Goal: Task Accomplishment & Management: Use online tool/utility

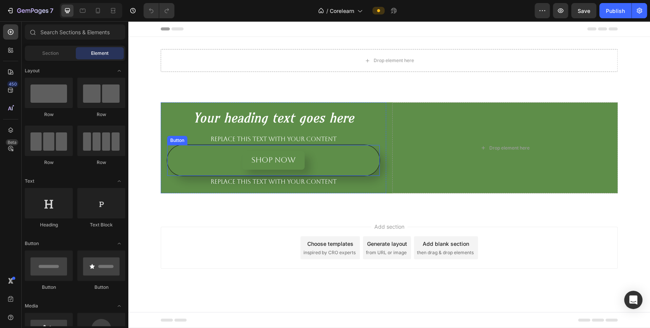
click at [309, 162] on div "shop now Button" at bounding box center [273, 160] width 213 height 31
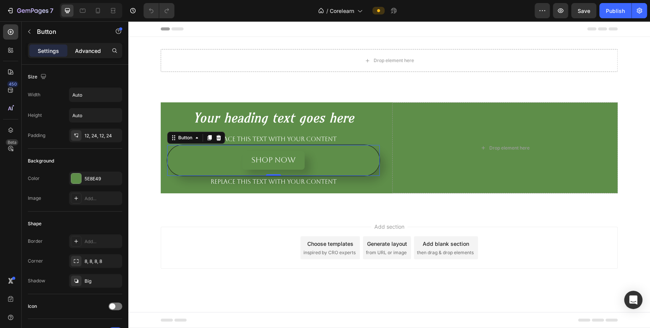
click at [92, 53] on p "Advanced" at bounding box center [88, 51] width 26 height 8
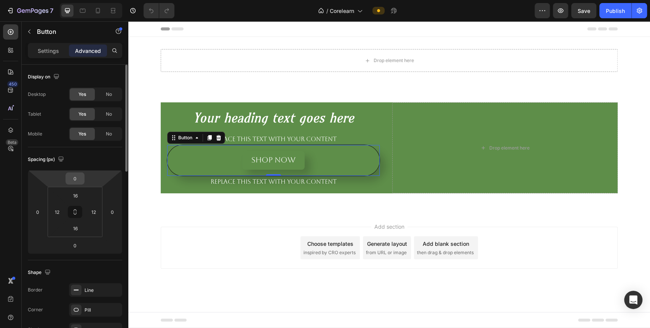
click at [78, 183] on input "0" at bounding box center [74, 178] width 15 height 11
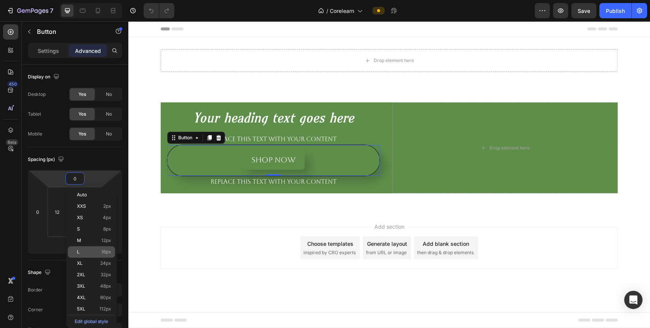
click at [82, 248] on div "L 16px" at bounding box center [91, 251] width 47 height 11
type input "16"
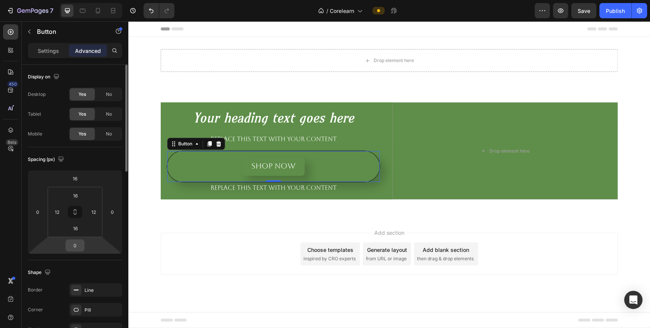
click at [73, 247] on input "0" at bounding box center [74, 245] width 15 height 11
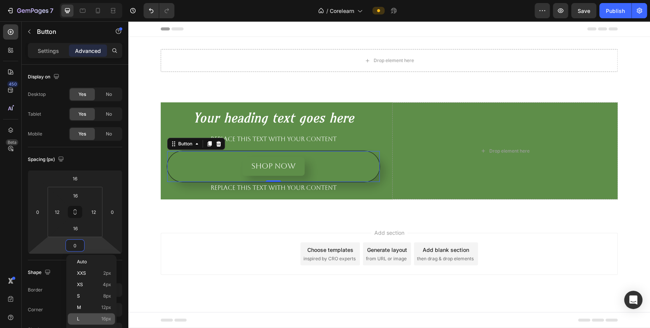
click at [82, 317] on p "L 16px" at bounding box center [94, 319] width 34 height 5
type input "16"
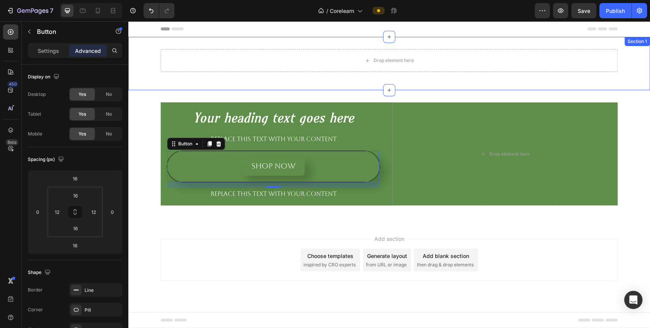
click at [138, 78] on div "Drop element here Row" at bounding box center [389, 63] width 522 height 29
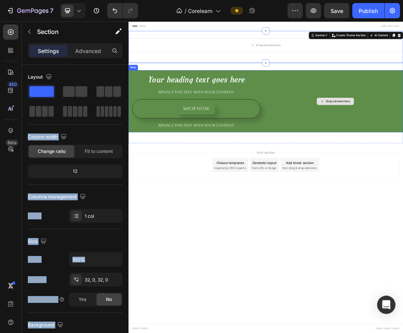
drag, startPoint x: 176, startPoint y: 113, endPoint x: 474, endPoint y: 163, distance: 302.4
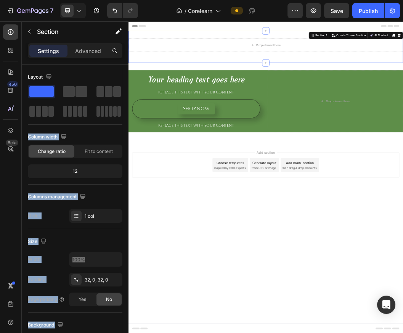
click at [307, 328] on body "Header Drop element here Row Section 1 You can create reusable sections Create …" at bounding box center [356, 280] width 457 height 519
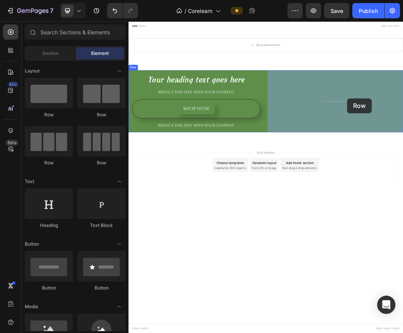
drag, startPoint x: 187, startPoint y: 116, endPoint x: 492, endPoint y: 149, distance: 306.6
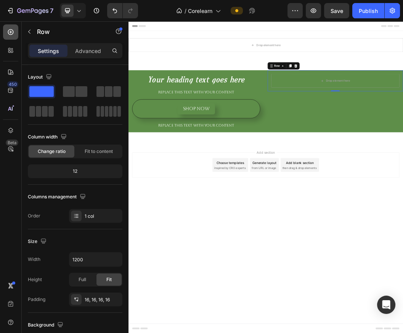
click at [11, 33] on icon at bounding box center [11, 32] width 8 height 8
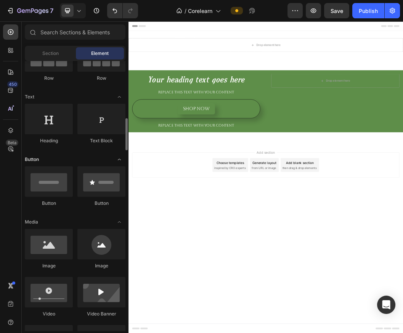
scroll to position [127, 0]
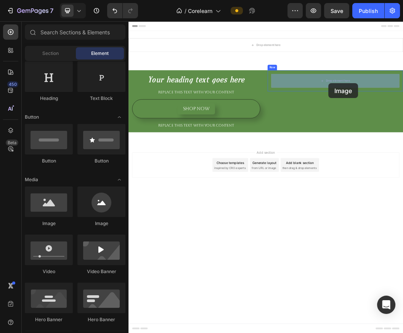
drag, startPoint x: 176, startPoint y: 229, endPoint x: 461, endPoint y: 124, distance: 303.4
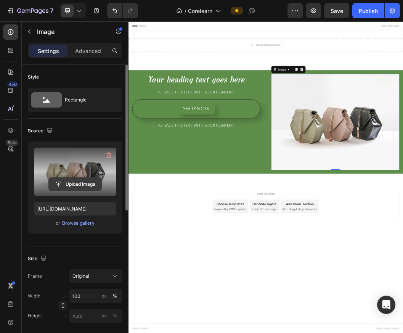
click at [75, 181] on input "file" at bounding box center [75, 184] width 53 height 13
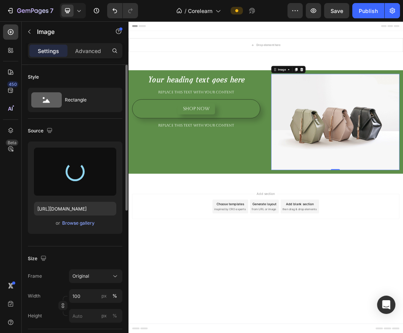
type input "https://cdn.shopify.com/s/files/1/0737/3691/3093/files/gempages_586271030784295…"
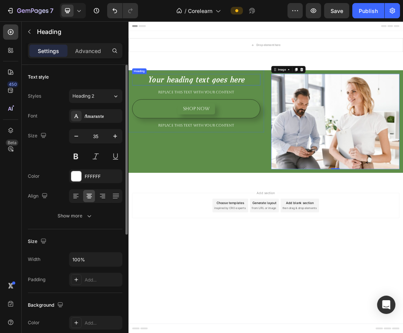
click at [269, 125] on h2 "Your heading text goes here" at bounding box center [240, 118] width 213 height 19
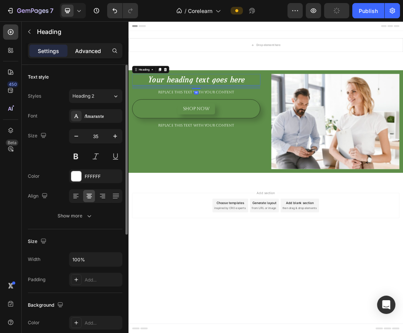
click at [86, 51] on p "Advanced" at bounding box center [88, 51] width 26 height 8
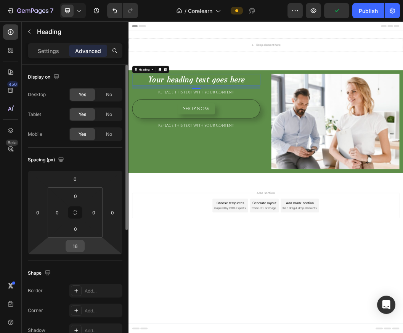
click at [77, 248] on input "16" at bounding box center [74, 245] width 15 height 11
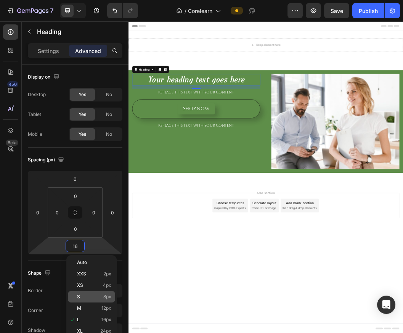
scroll to position [85, 0]
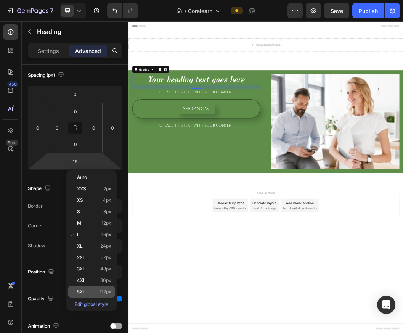
click at [88, 290] on p "5XL 112px" at bounding box center [94, 291] width 34 height 5
type input "112"
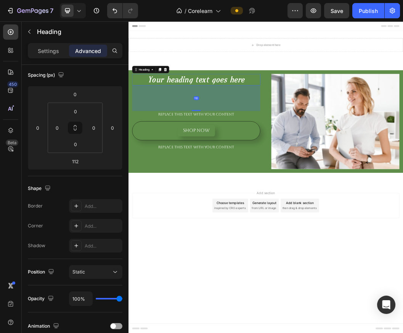
click at [210, 328] on body "Header Drop element here Row Section 1 Your heading text goes here Heading 112 …" at bounding box center [356, 280] width 457 height 519
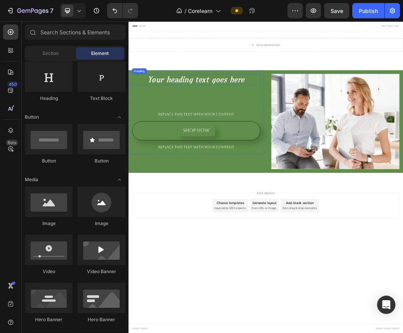
click at [258, 120] on h2 "Your heading text goes here" at bounding box center [240, 118] width 213 height 19
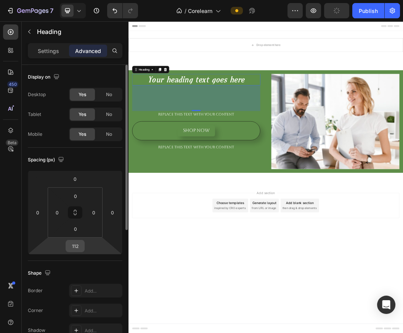
click at [82, 249] on input "112" at bounding box center [74, 245] width 15 height 11
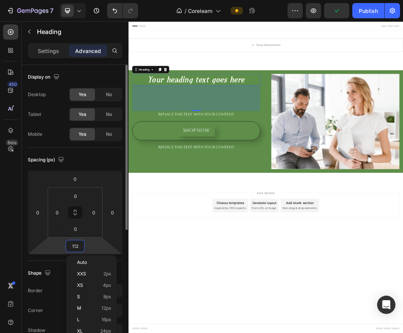
scroll to position [42, 0]
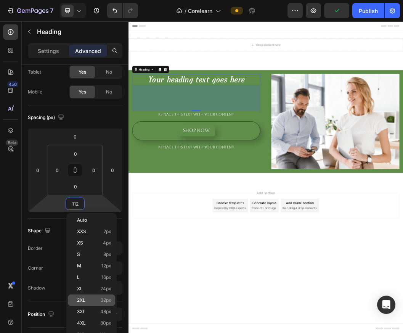
click at [94, 300] on p "2XL 32px" at bounding box center [94, 299] width 34 height 5
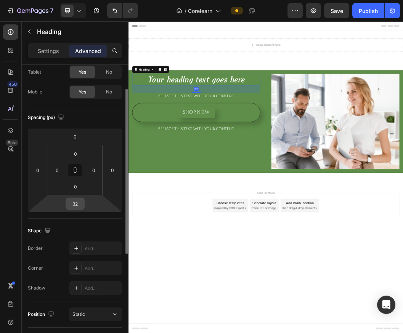
click at [81, 199] on input "32" at bounding box center [74, 203] width 15 height 11
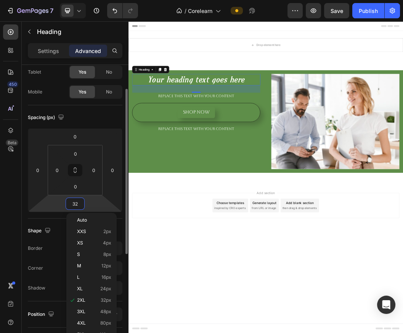
type input "2"
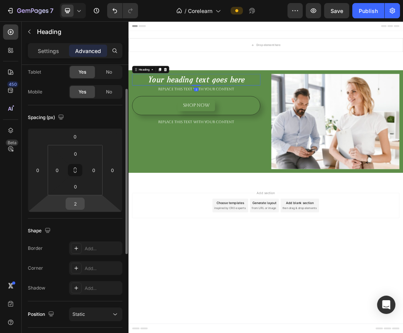
click at [83, 203] on div "2" at bounding box center [75, 203] width 19 height 12
click at [76, 202] on input "2" at bounding box center [74, 203] width 15 height 11
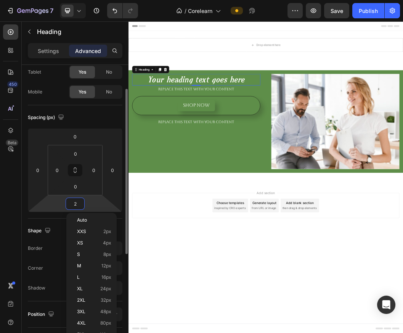
click at [76, 202] on input "2" at bounding box center [74, 203] width 15 height 11
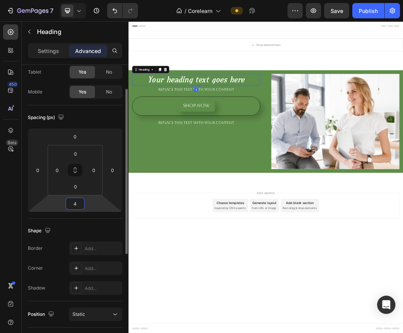
type input "40"
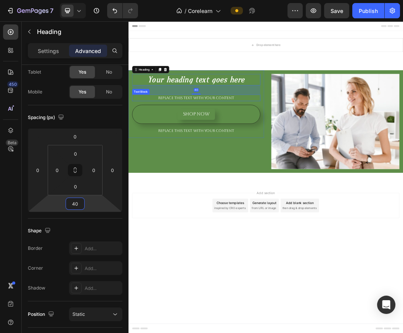
click at [257, 146] on div "Replace this text with your content" at bounding box center [240, 148] width 213 height 11
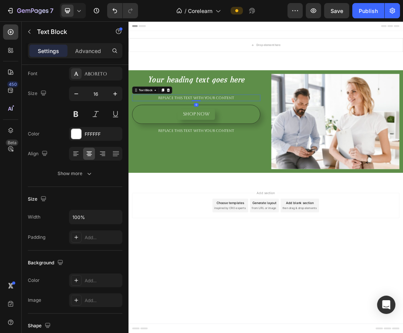
scroll to position [0, 0]
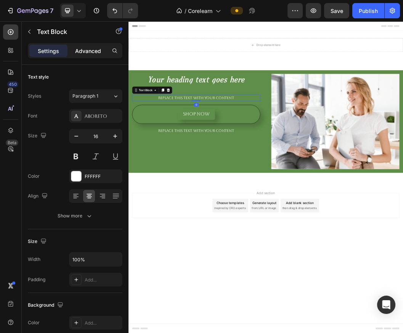
click at [94, 54] on p "Advanced" at bounding box center [88, 51] width 26 height 8
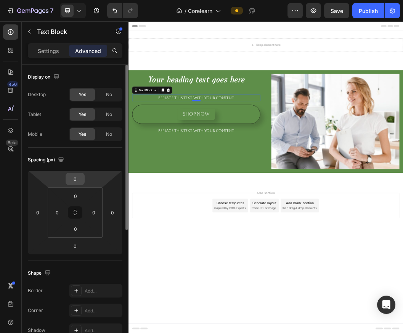
click at [79, 181] on input "0" at bounding box center [74, 178] width 15 height 11
type input "40"
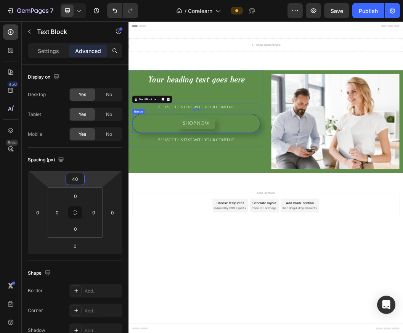
click at [292, 185] on div "shop now Button" at bounding box center [240, 190] width 213 height 31
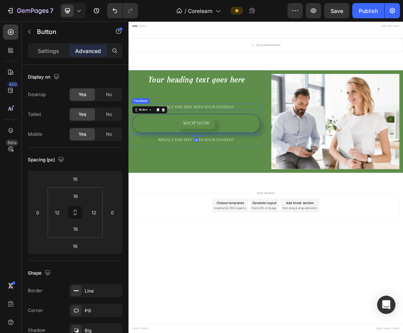
click at [290, 163] on div "Replace this text with your content" at bounding box center [240, 163] width 213 height 11
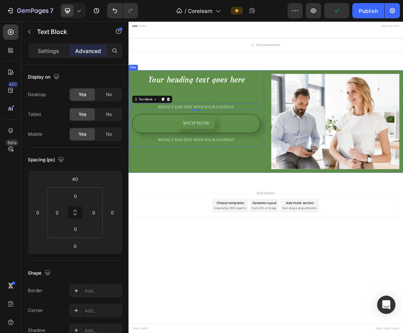
click at [334, 165] on div "Replace this text with your content" at bounding box center [240, 163] width 213 height 11
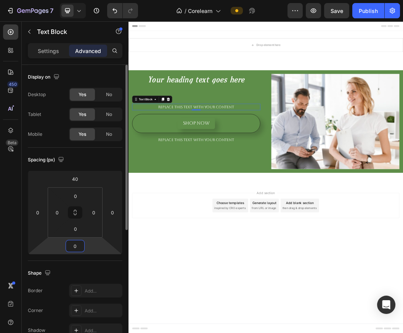
click at [74, 250] on input "0" at bounding box center [74, 245] width 15 height 11
type input "80"
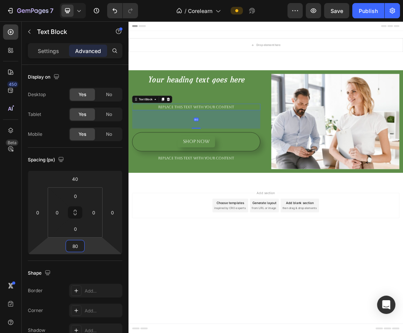
click at [239, 328] on body "Header Drop element here Row Section 1 Your heading text goes here Heading Repl…" at bounding box center [356, 280] width 457 height 519
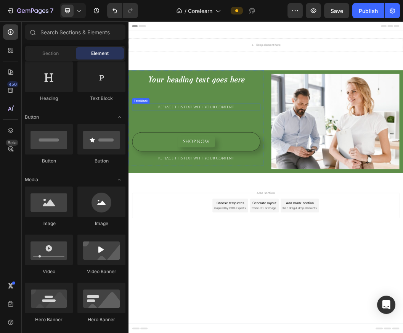
click at [274, 163] on p "Replace this text with your content" at bounding box center [241, 164] width 212 height 10
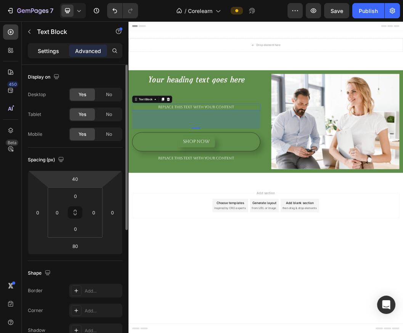
click at [56, 50] on p "Settings" at bounding box center [48, 51] width 21 height 8
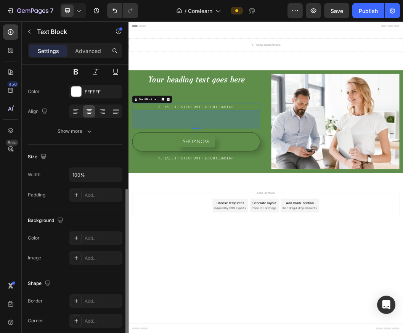
scroll to position [162, 0]
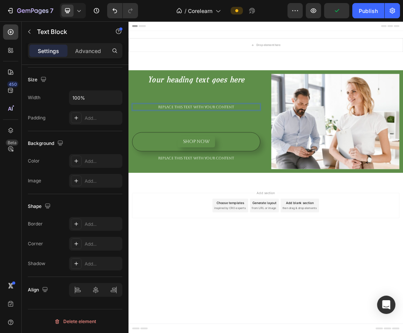
click at [232, 163] on p "Replace this text with your content" at bounding box center [241, 164] width 212 height 10
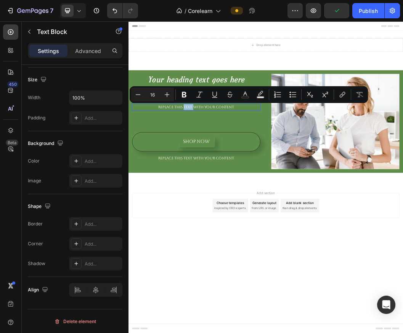
click at [232, 163] on p "Replace this text with your content" at bounding box center [241, 164] width 212 height 10
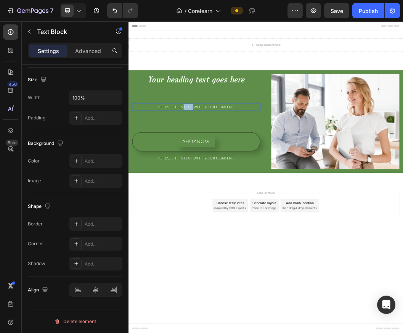
click at [232, 163] on p "Replace this text with your content" at bounding box center [241, 164] width 212 height 10
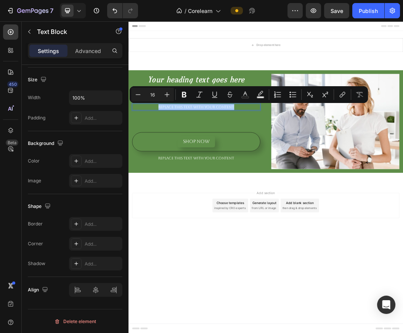
click at [157, 92] on input "16" at bounding box center [152, 94] width 15 height 9
type input "2"
type input "30"
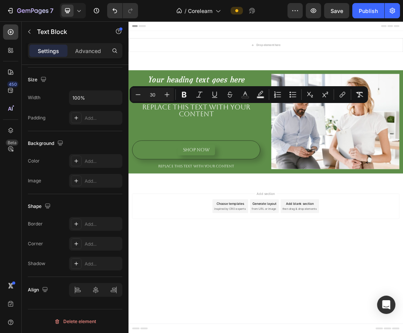
click at [156, 328] on div "Add section Choose templates inspired by CRO experts Generate layout from URL o…" at bounding box center [356, 340] width 457 height 94
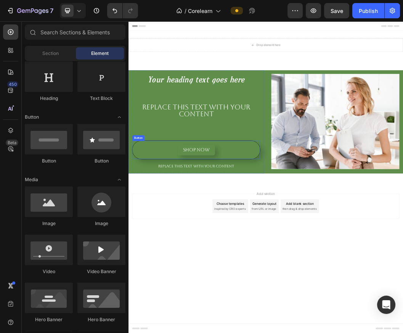
click at [203, 222] on div "shop now Button" at bounding box center [240, 234] width 213 height 31
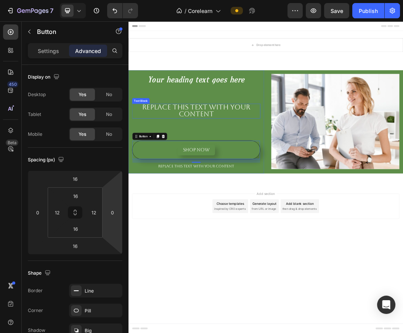
click at [261, 163] on span "Replace this text with your content" at bounding box center [241, 169] width 180 height 25
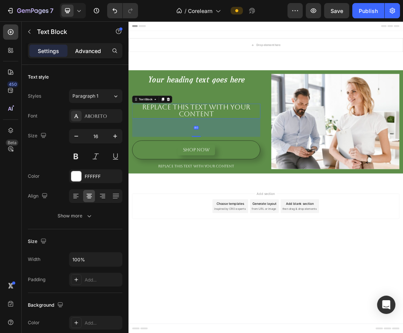
click at [99, 56] on div "Advanced" at bounding box center [88, 51] width 38 height 12
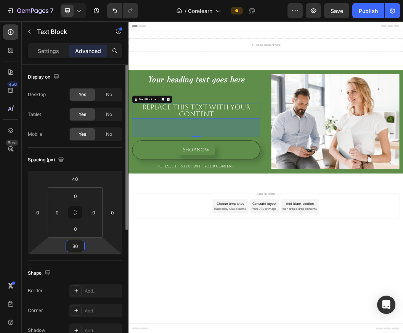
click at [77, 245] on input "80" at bounding box center [74, 245] width 15 height 11
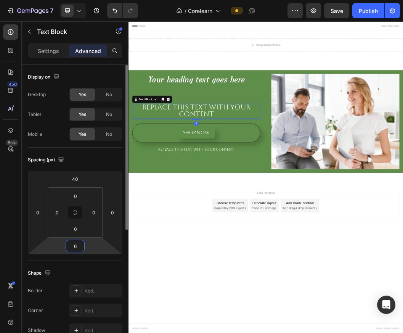
type input "60"
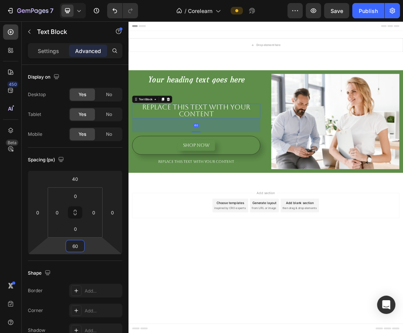
click at [197, 328] on div "Add section Choose templates inspired by CRO experts Generate layout from URL o…" at bounding box center [356, 338] width 457 height 94
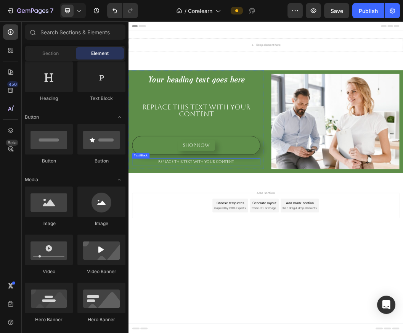
click at [244, 253] on div "Replace this text with your content" at bounding box center [240, 254] width 213 height 11
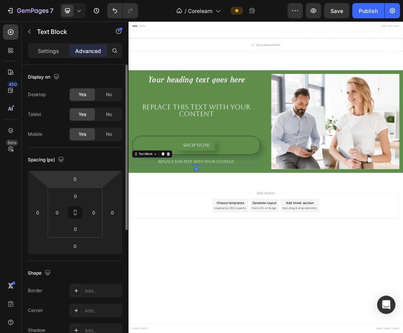
click at [76, 170] on icon at bounding box center [75, 212] width 94 height 84
click at [78, 178] on input "0" at bounding box center [74, 178] width 15 height 11
type input "20"
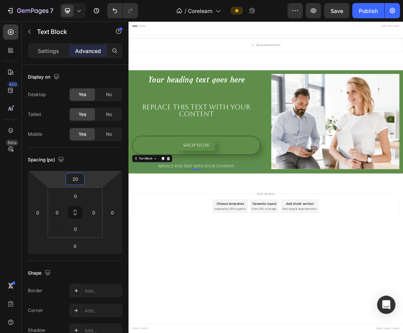
click at [182, 328] on body "Header Drop element here Row Section 1 Your heading text goes here Heading Repl…" at bounding box center [356, 280] width 457 height 519
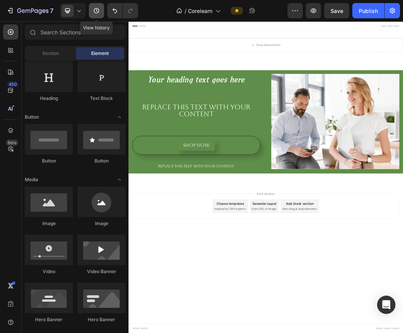
click at [91, 13] on button "button" at bounding box center [96, 10] width 15 height 15
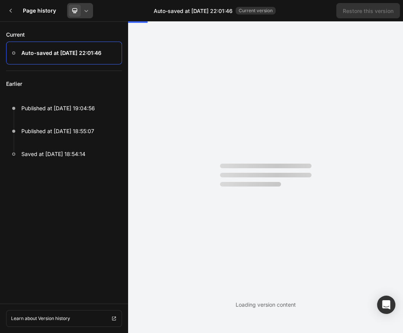
scroll to position [0, 0]
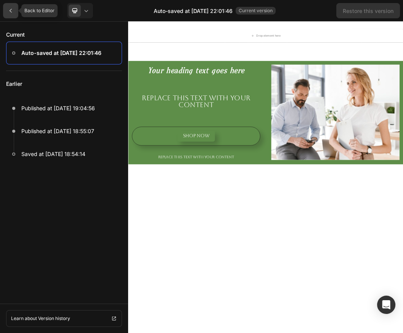
click at [5, 6] on div at bounding box center [10, 10] width 15 height 15
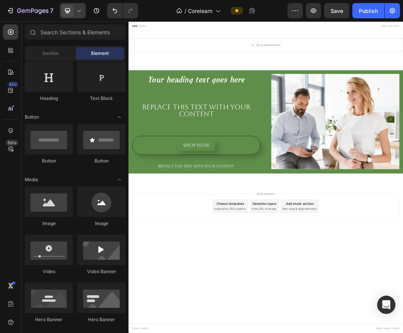
click at [77, 10] on icon at bounding box center [79, 11] width 8 height 8
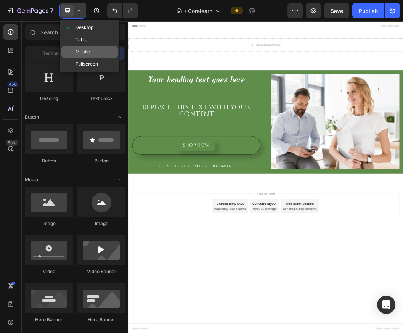
click at [88, 55] on span "Mobile" at bounding box center [82, 52] width 14 height 8
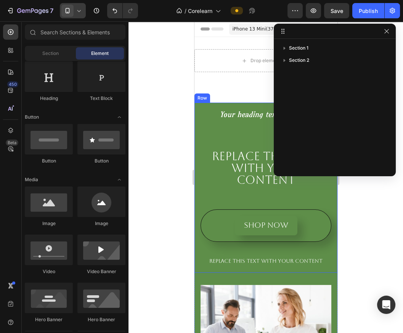
click at [165, 179] on div at bounding box center [265, 176] width 274 height 311
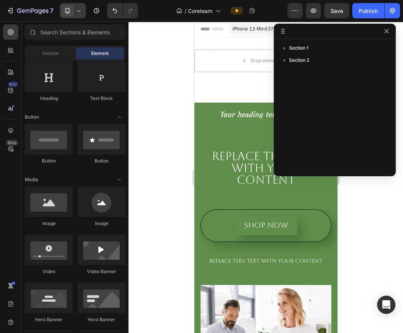
click at [75, 8] on icon at bounding box center [79, 11] width 8 height 8
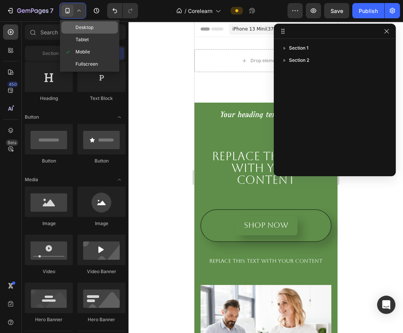
click at [91, 27] on span "Desktop" at bounding box center [84, 28] width 18 height 8
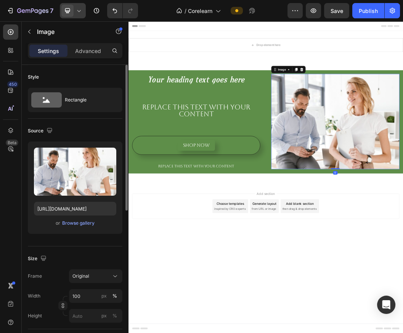
scroll to position [85, 0]
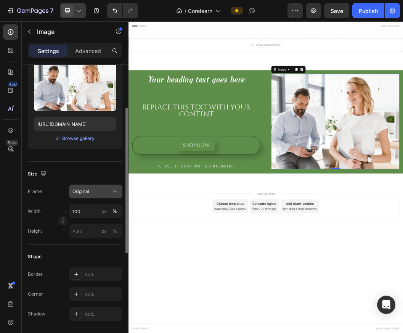
click at [100, 188] on div "Original" at bounding box center [90, 191] width 37 height 7
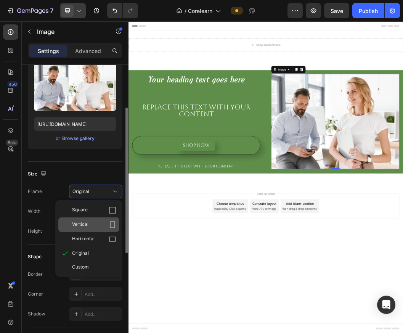
click at [88, 230] on div "Vertical" at bounding box center [88, 224] width 61 height 14
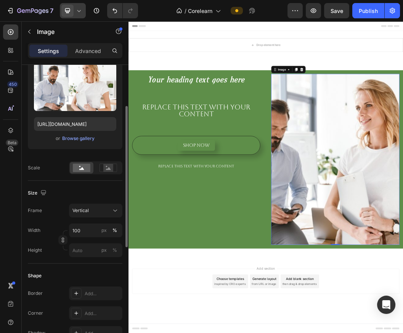
click at [85, 218] on div "Frame Vertical Width 100 px % Height px %" at bounding box center [75, 229] width 94 height 53
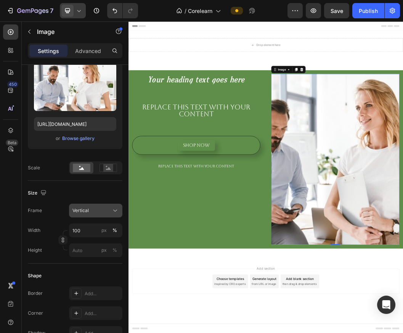
click at [90, 212] on div "Vertical" at bounding box center [90, 210] width 37 height 7
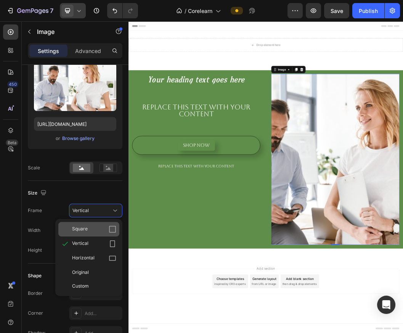
click at [94, 230] on div "Square" at bounding box center [94, 229] width 44 height 8
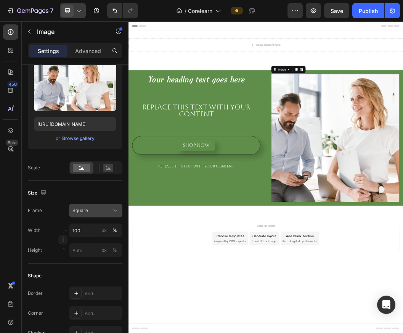
click at [98, 214] on button "Square" at bounding box center [95, 210] width 53 height 14
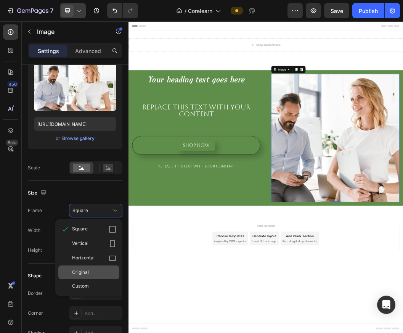
click at [85, 269] on span "Original" at bounding box center [80, 272] width 17 height 7
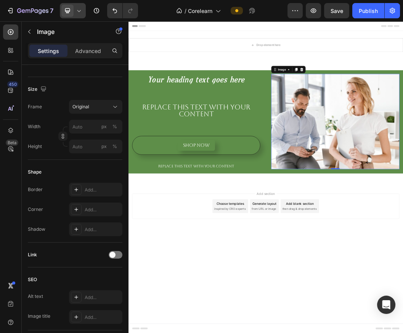
scroll to position [254, 0]
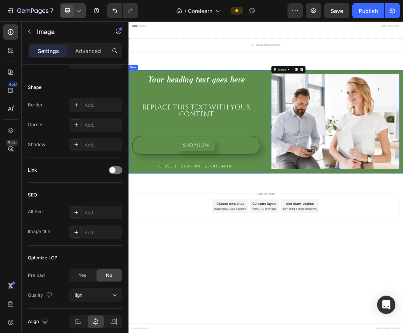
click at [341, 104] on div "Your heading text goes here Heading Replace this text with your content Text Bl…" at bounding box center [241, 188] width 226 height 172
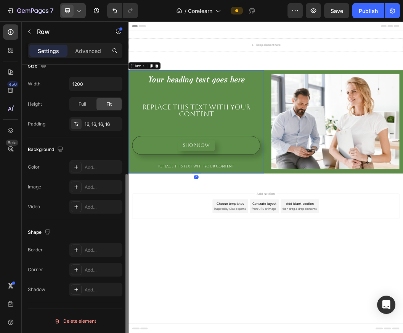
scroll to position [0, 0]
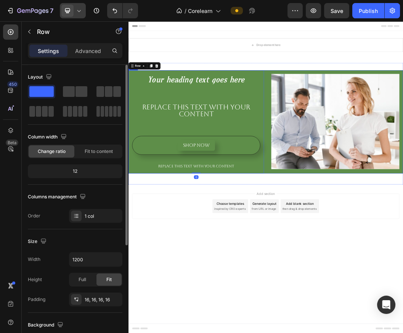
click at [355, 114] on div "Your heading text goes here Heading Replace this text with your content Text Bl…" at bounding box center [356, 188] width 457 height 172
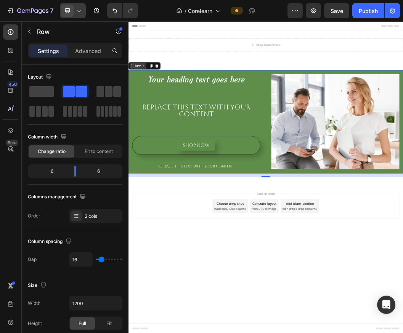
click at [144, 95] on div "Row" at bounding box center [144, 95] width 13 height 7
click at [91, 50] on p "Advanced" at bounding box center [88, 51] width 26 height 8
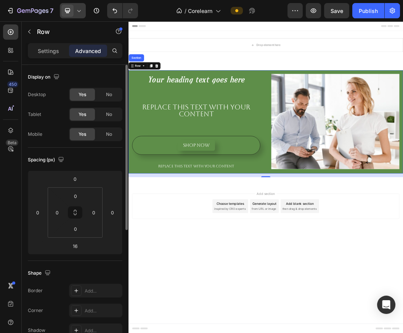
scroll to position [85, 0]
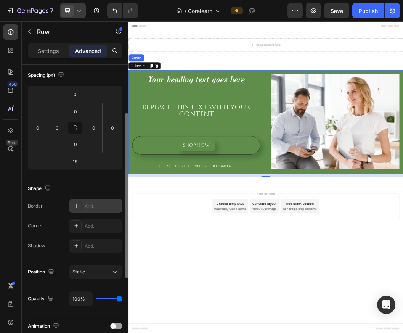
click at [98, 204] on div "Add..." at bounding box center [103, 206] width 36 height 7
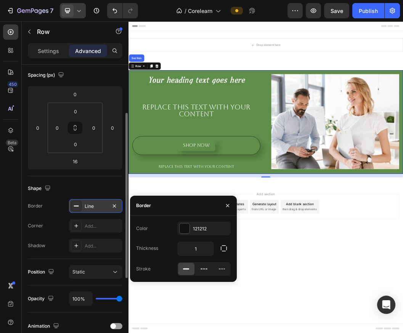
click at [98, 204] on div "Line" at bounding box center [96, 206] width 22 height 7
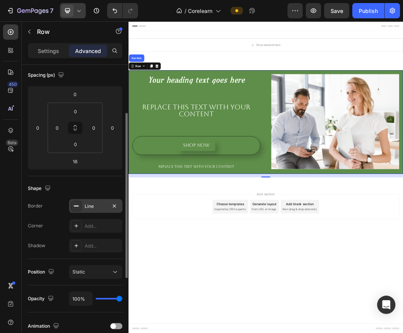
click at [94, 203] on div "Line" at bounding box center [96, 206] width 22 height 7
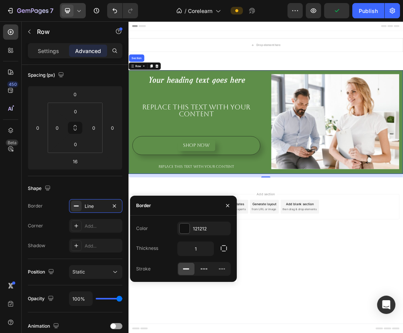
click at [140, 248] on div "Thickness" at bounding box center [147, 248] width 22 height 7
click at [35, 46] on div "Settings" at bounding box center [48, 51] width 38 height 12
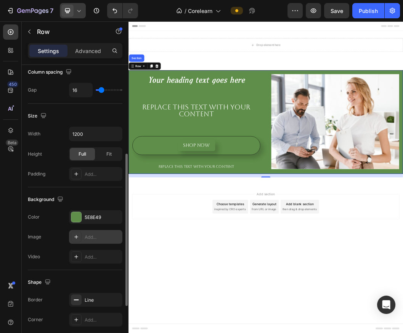
scroll to position [254, 0]
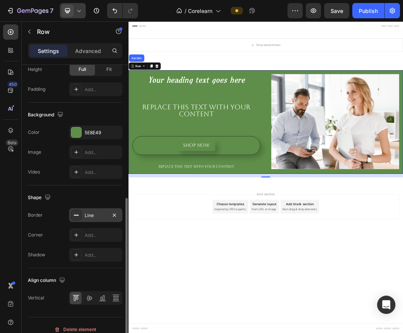
click at [96, 214] on div "Line" at bounding box center [96, 215] width 22 height 7
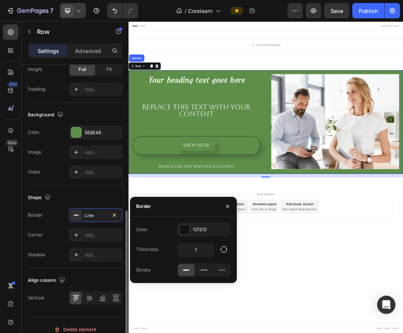
scroll to position [262, 0]
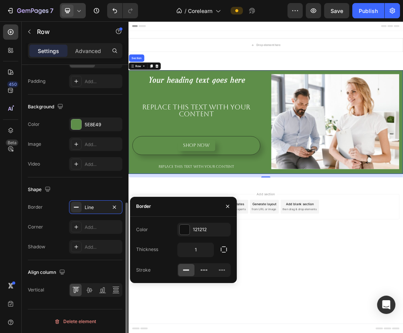
click at [63, 258] on div "Shape Border Line Corner Add... Shadow Add..." at bounding box center [75, 218] width 94 height 83
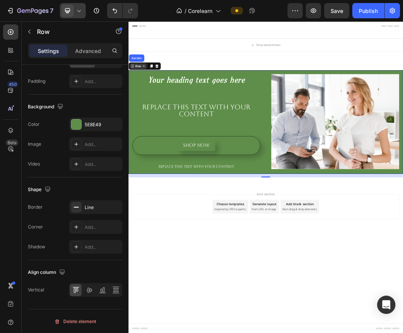
click at [140, 97] on div "Row" at bounding box center [144, 95] width 13 height 7
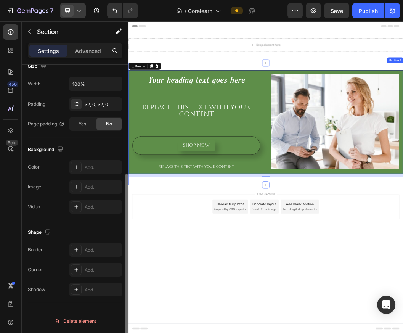
click at [384, 95] on div "Your heading text goes here Heading Replace this text with your content Text Bl…" at bounding box center [356, 191] width 457 height 203
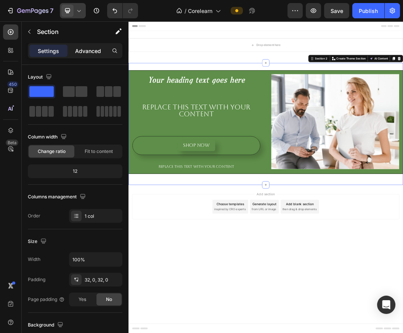
click at [85, 49] on p "Advanced" at bounding box center [88, 51] width 26 height 8
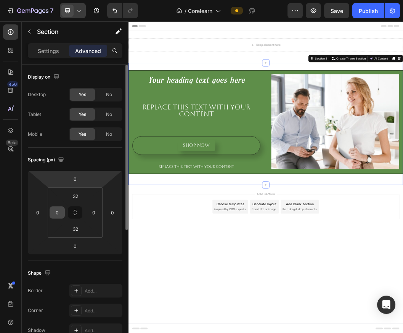
scroll to position [127, 0]
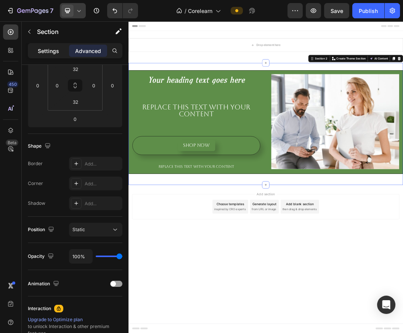
click at [52, 50] on p "Settings" at bounding box center [48, 51] width 21 height 8
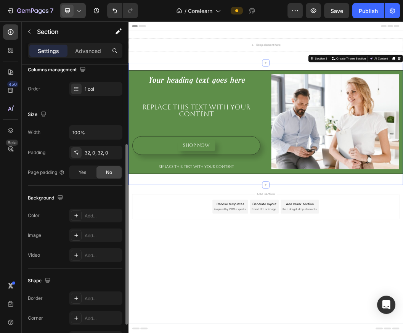
scroll to position [175, 0]
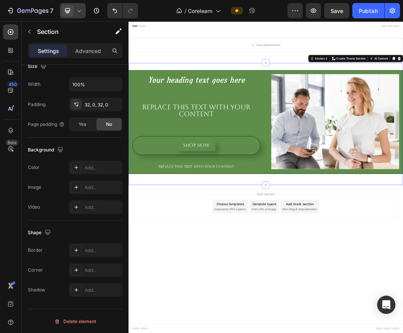
click at [378, 95] on div "Your heading text goes here Heading Replace this text with your content Text Bl…" at bounding box center [356, 191] width 457 height 203
click at [354, 107] on div "Your heading text goes here Heading Replace this text with your content Text Bl…" at bounding box center [356, 188] width 457 height 173
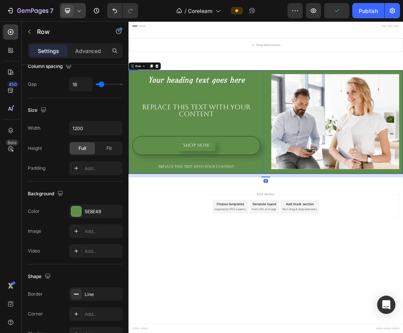
scroll to position [0, 0]
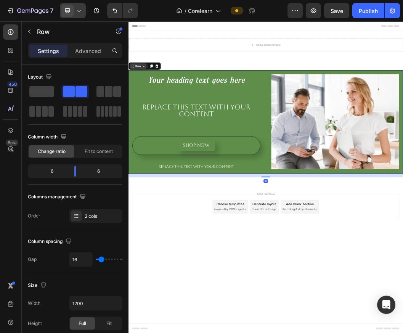
click at [140, 97] on div "Row" at bounding box center [144, 95] width 13 height 7
click at [95, 46] on div "Advanced" at bounding box center [88, 51] width 38 height 12
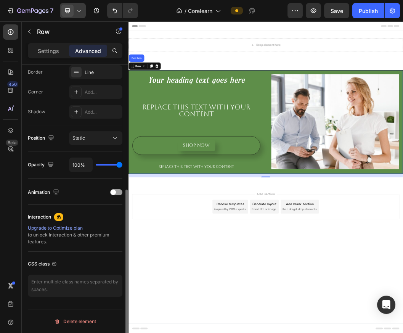
scroll to position [176, 0]
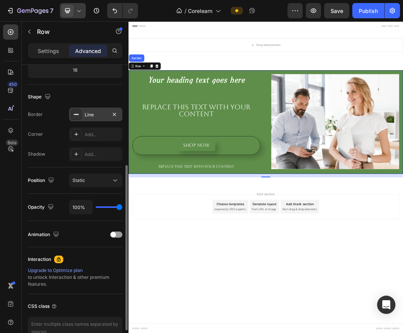
click at [104, 117] on div "Line" at bounding box center [96, 114] width 22 height 7
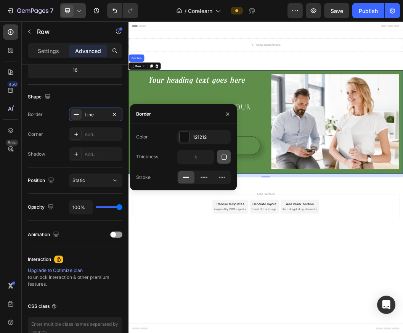
click at [229, 159] on button "button" at bounding box center [224, 157] width 14 height 14
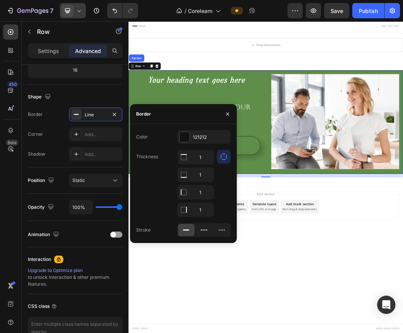
click at [227, 158] on icon "button" at bounding box center [224, 157] width 8 height 8
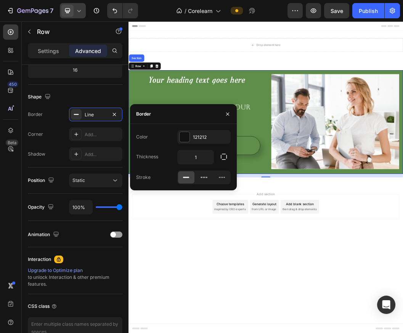
click at [181, 174] on div at bounding box center [186, 177] width 16 height 12
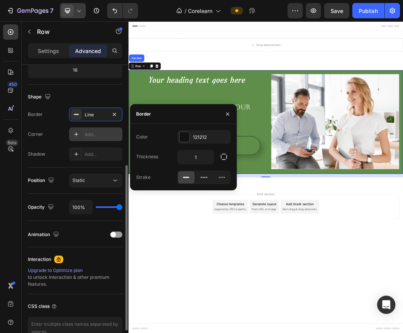
click at [93, 134] on div "Add..." at bounding box center [103, 134] width 36 height 7
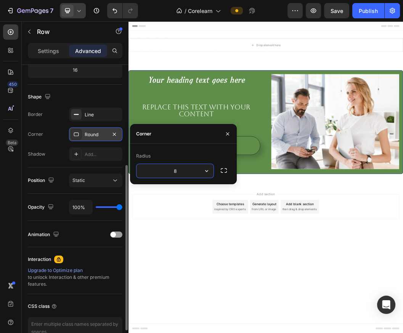
click at [75, 132] on icon at bounding box center [76, 134] width 5 height 4
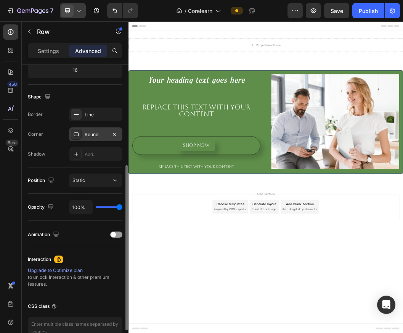
click at [75, 132] on icon at bounding box center [76, 134] width 5 height 4
click at [82, 154] on div "Add..." at bounding box center [95, 154] width 53 height 14
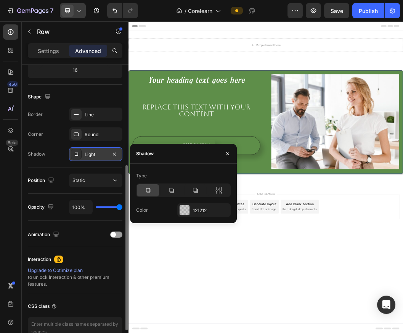
click at [93, 151] on div "Light" at bounding box center [96, 154] width 22 height 7
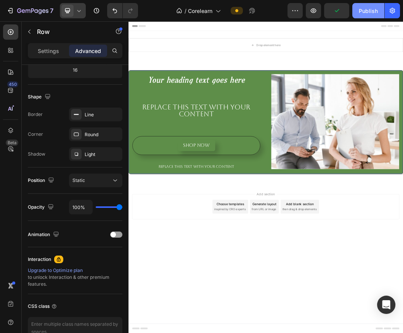
click at [368, 11] on div "Publish" at bounding box center [367, 11] width 19 height 8
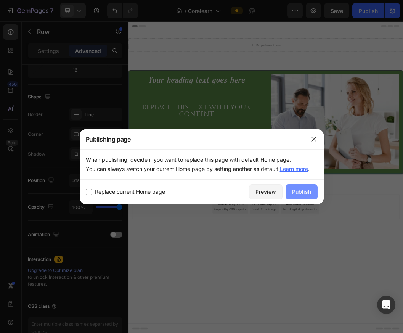
click at [308, 196] on button "Publish" at bounding box center [301, 191] width 32 height 15
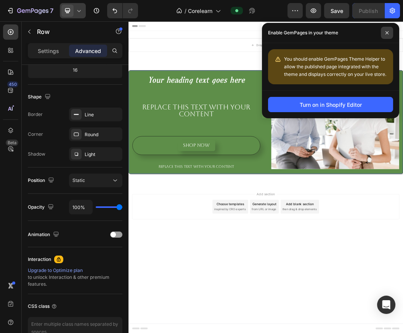
click at [384, 32] on span at bounding box center [387, 33] width 12 height 12
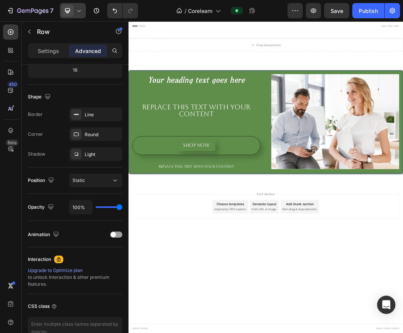
click at [79, 16] on div at bounding box center [73, 10] width 26 height 15
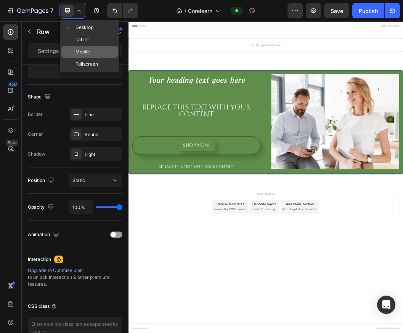
click at [78, 50] on span "Mobile" at bounding box center [82, 52] width 14 height 8
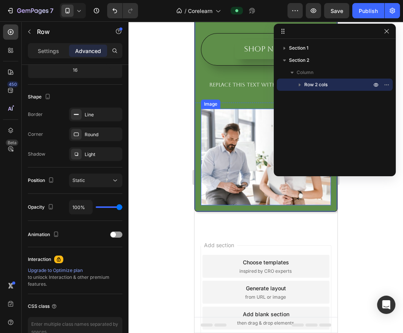
scroll to position [91, 0]
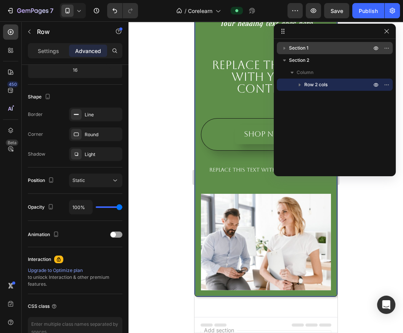
click at [303, 50] on span "Section 1" at bounding box center [298, 48] width 19 height 8
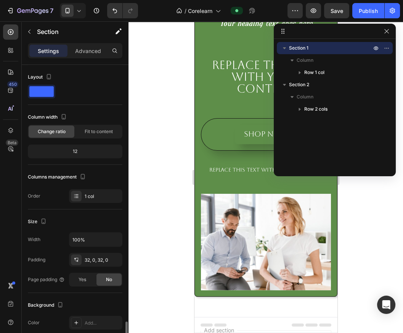
scroll to position [0, 0]
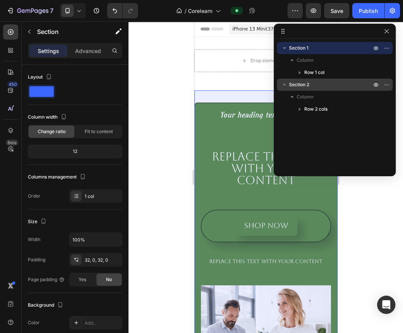
click at [297, 88] on span "Section 2" at bounding box center [299, 85] width 20 height 8
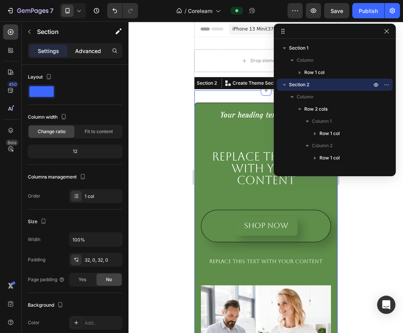
click at [97, 50] on p "Advanced" at bounding box center [88, 51] width 26 height 8
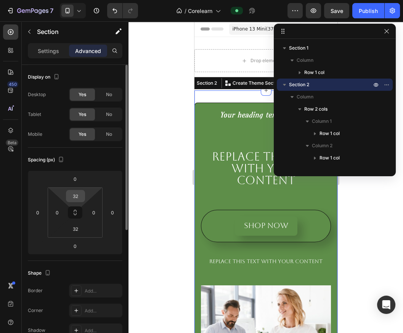
click at [81, 200] on input "32" at bounding box center [75, 195] width 15 height 11
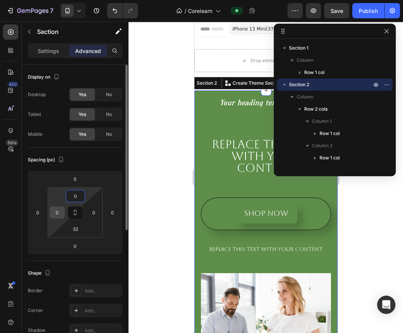
type input "0"
click at [61, 217] on input "0" at bounding box center [56, 211] width 11 height 11
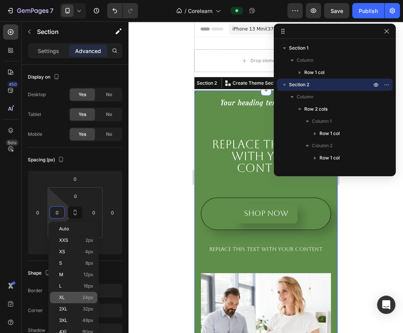
click at [65, 293] on div "XL 24px" at bounding box center [73, 296] width 47 height 11
type input "24"
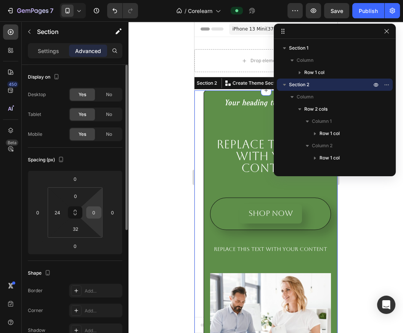
click at [94, 214] on input "0" at bounding box center [93, 211] width 11 height 11
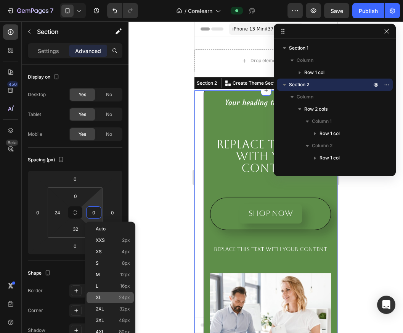
click at [109, 294] on p "XL 24px" at bounding box center [113, 296] width 34 height 5
type input "24"
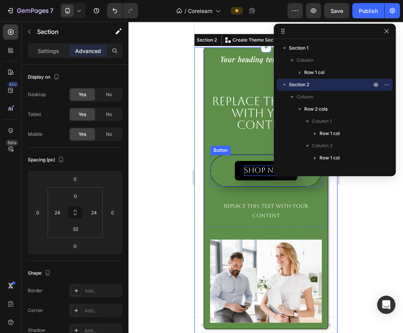
scroll to position [85, 0]
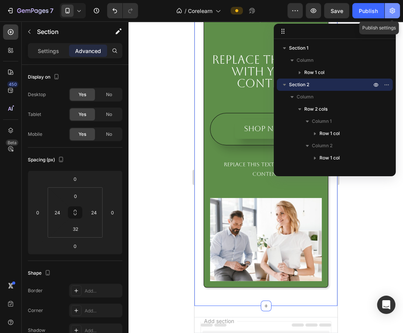
click at [396, 8] on button "button" at bounding box center [391, 10] width 15 height 15
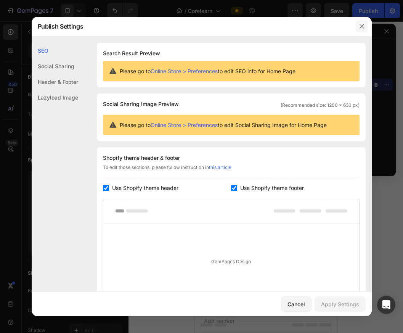
click at [359, 25] on icon "button" at bounding box center [361, 26] width 6 height 6
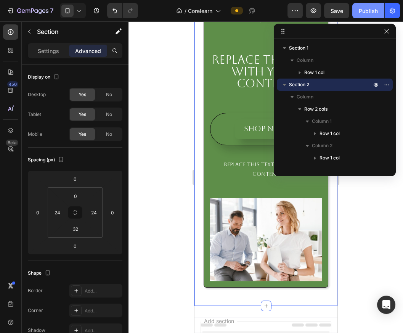
click at [360, 10] on div "Publish" at bounding box center [367, 11] width 19 height 8
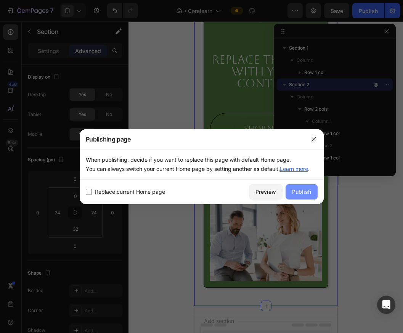
click at [297, 194] on div "Publish" at bounding box center [301, 191] width 19 height 8
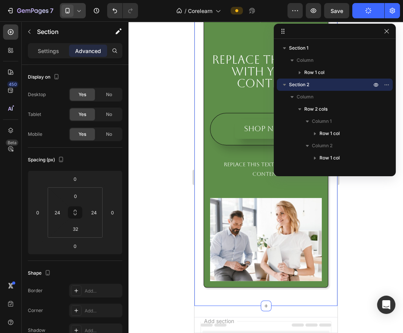
click at [76, 14] on div at bounding box center [73, 10] width 26 height 15
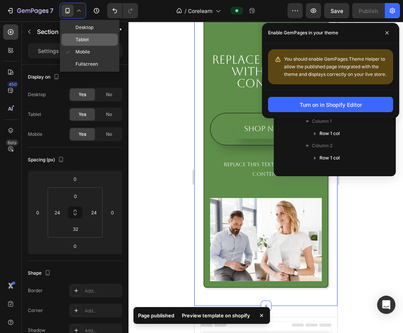
click at [81, 38] on span "Tablet" at bounding box center [81, 40] width 13 height 8
type input "32"
type input "0"
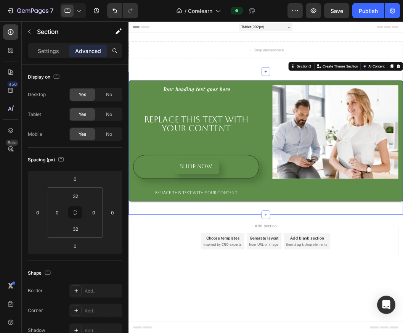
click at [76, 10] on icon at bounding box center [79, 11] width 8 height 8
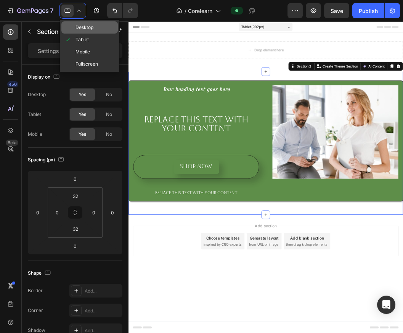
click at [80, 31] on span "Desktop" at bounding box center [84, 28] width 18 height 8
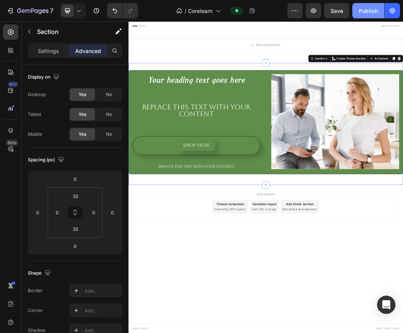
click at [366, 14] on div "Publish" at bounding box center [367, 11] width 19 height 8
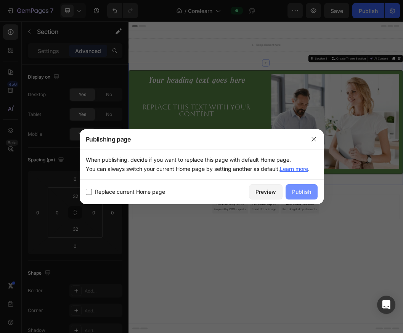
click at [311, 192] on button "Publish" at bounding box center [301, 191] width 32 height 15
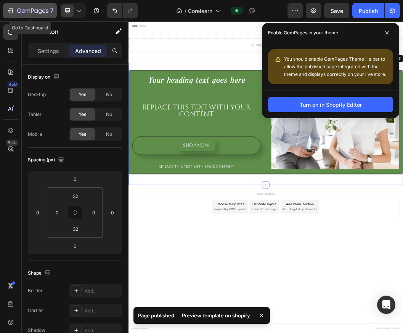
click at [40, 10] on icon "button" at bounding box center [39, 11] width 3 height 5
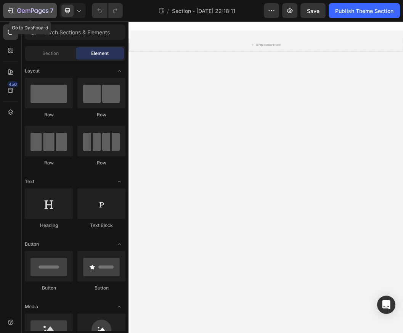
click at [18, 7] on div "7" at bounding box center [35, 10] width 36 height 9
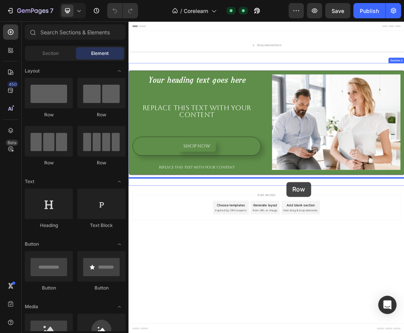
drag, startPoint x: 219, startPoint y: 121, endPoint x: 390, endPoint y: 287, distance: 238.1
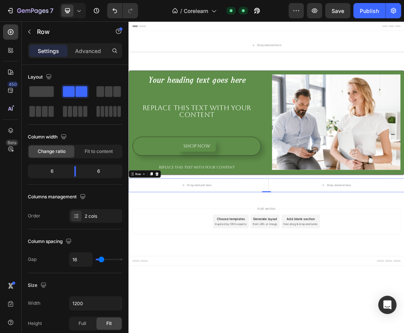
click at [356, 291] on div "Drop element here Drop element here Row 0" at bounding box center [356, 292] width 457 height 23
click at [145, 275] on div "Row" at bounding box center [144, 273] width 13 height 7
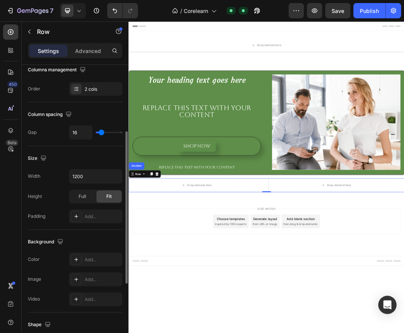
scroll to position [169, 0]
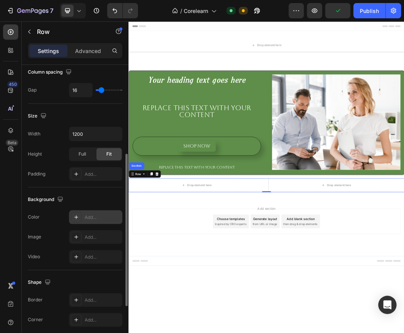
click at [98, 217] on div "Add..." at bounding box center [103, 217] width 36 height 7
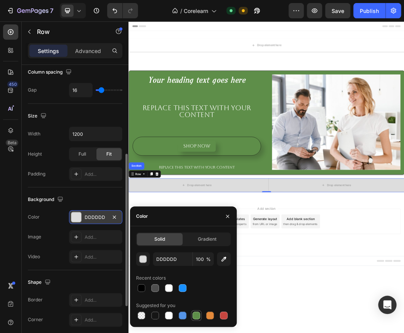
click at [197, 312] on div at bounding box center [196, 315] width 8 height 8
type input "5E8E49"
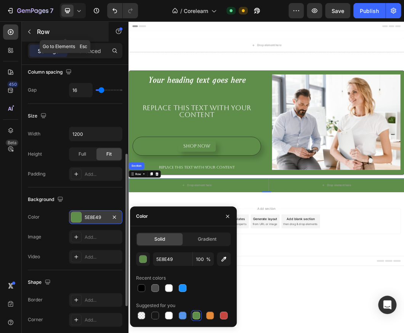
click at [26, 28] on button "button" at bounding box center [29, 32] width 12 height 12
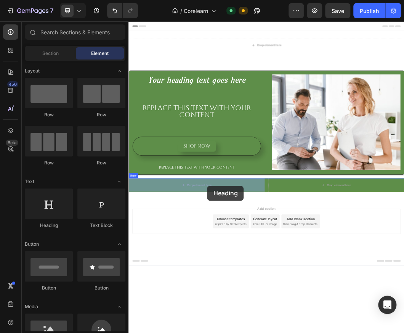
drag, startPoint x: 174, startPoint y: 235, endPoint x: 259, endPoint y: 294, distance: 103.0
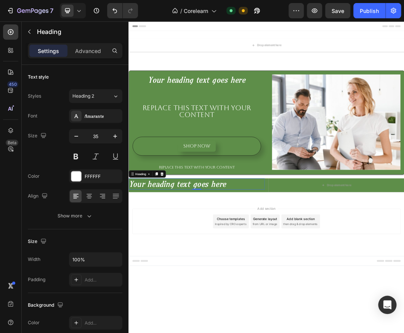
click at [192, 291] on h2 "Your heading text goes here" at bounding box center [241, 290] width 226 height 19
click at [192, 291] on p "Your heading text goes here" at bounding box center [241, 291] width 224 height 18
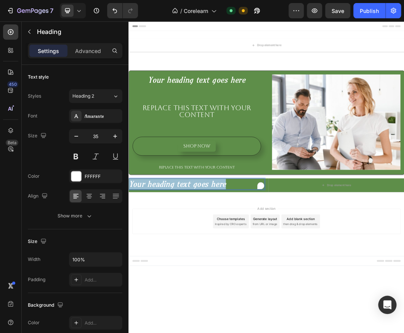
click at [192, 291] on p "Your heading text goes here" at bounding box center [241, 291] width 224 height 18
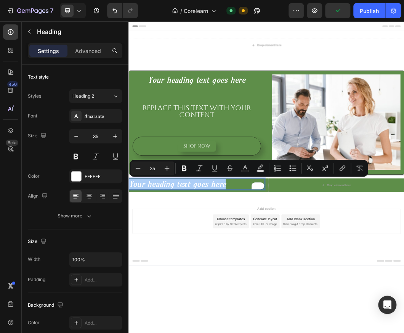
click at [149, 167] on input "35" at bounding box center [152, 167] width 15 height 9
type input "20"
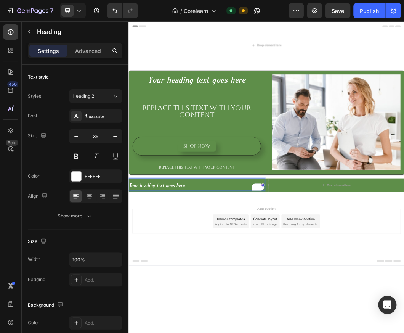
click at [195, 293] on span "Your heading text goes here" at bounding box center [175, 293] width 92 height 10
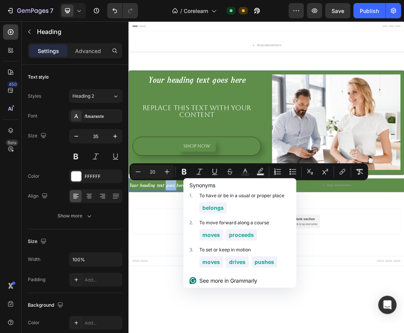
click at [195, 293] on span "Your heading text goes here" at bounding box center [175, 293] width 92 height 10
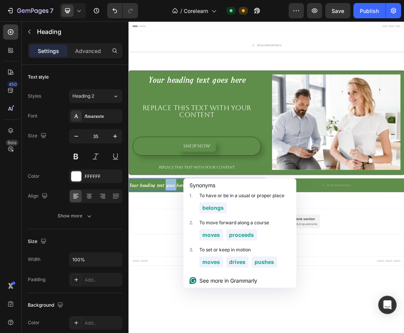
click at [195, 293] on span "Your heading text goes here" at bounding box center [175, 293] width 92 height 10
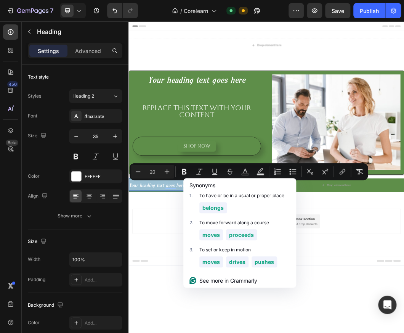
click at [195, 293] on span "Your heading text goes here" at bounding box center [175, 293] width 92 height 10
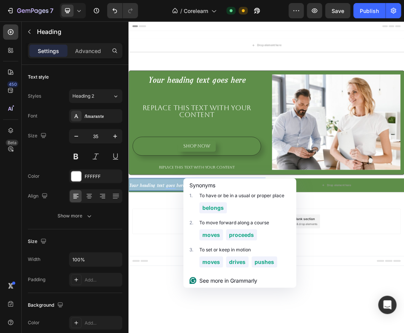
click at [195, 293] on span "Your heading text goes here" at bounding box center [175, 293] width 92 height 10
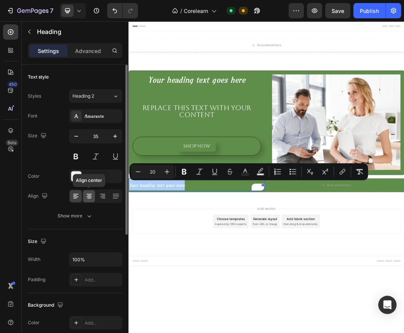
click at [90, 196] on icon at bounding box center [88, 196] width 5 height 1
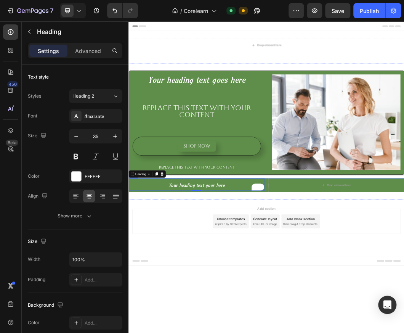
click at [357, 285] on div "Your heading text goes here Heading 0 Drop element here Row" at bounding box center [356, 292] width 457 height 23
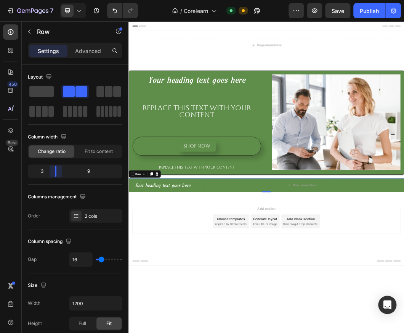
drag, startPoint x: 75, startPoint y: 172, endPoint x: 51, endPoint y: 171, distance: 23.6
click at [51, 0] on body "7 Version history / Corelearn Default Need republishing Preview Save Publish 45…" at bounding box center [202, 0] width 404 height 0
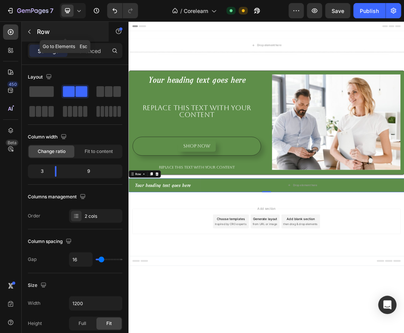
click at [30, 34] on icon "button" at bounding box center [29, 32] width 6 height 6
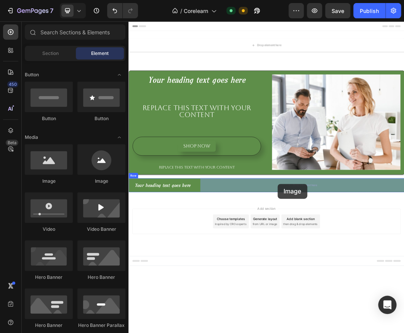
drag, startPoint x: 226, startPoint y: 194, endPoint x: 376, endPoint y: 291, distance: 178.5
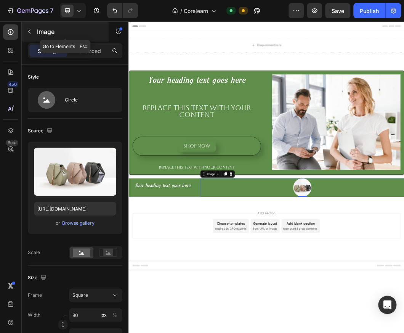
click at [31, 31] on icon "button" at bounding box center [29, 32] width 6 height 6
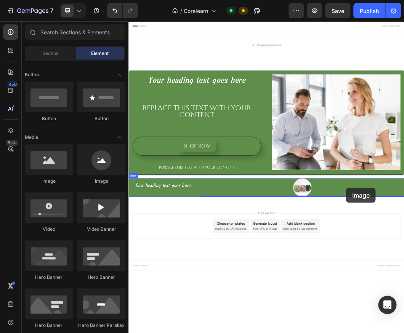
drag, startPoint x: 179, startPoint y: 193, endPoint x: 489, endPoint y: 297, distance: 326.8
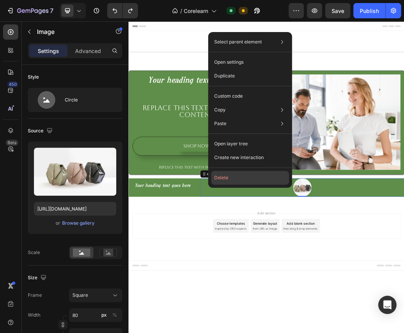
click at [263, 178] on button "Delete" at bounding box center [250, 178] width 78 height 14
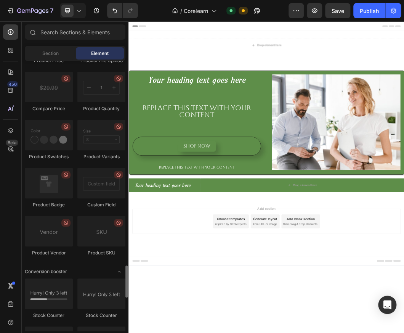
scroll to position [1397, 0]
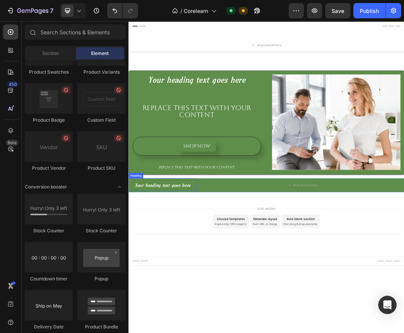
click at [205, 293] on span "Your heading text goes here" at bounding box center [185, 293] width 92 height 10
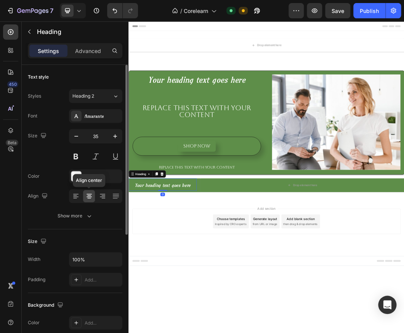
click at [92, 198] on icon at bounding box center [89, 196] width 8 height 8
click at [102, 195] on icon at bounding box center [103, 195] width 4 height 1
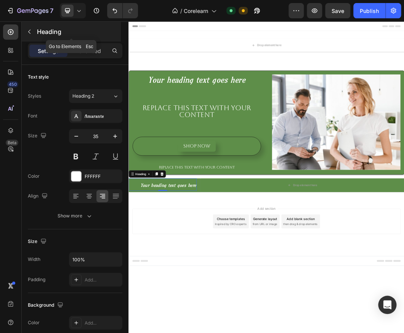
click at [35, 33] on button "button" at bounding box center [29, 32] width 12 height 12
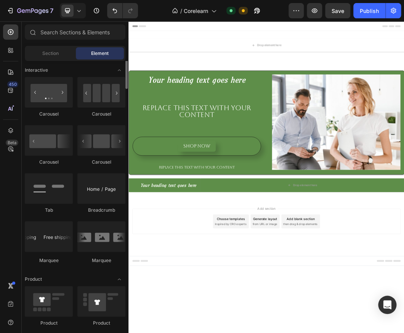
scroll to position [677, 0]
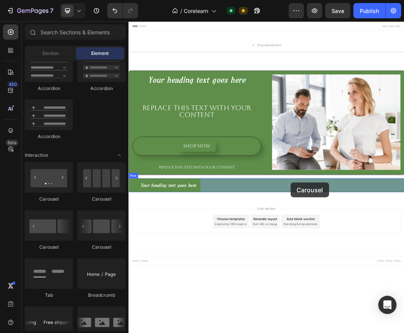
drag, startPoint x: 221, startPoint y: 256, endPoint x: 397, endPoint y: 288, distance: 179.0
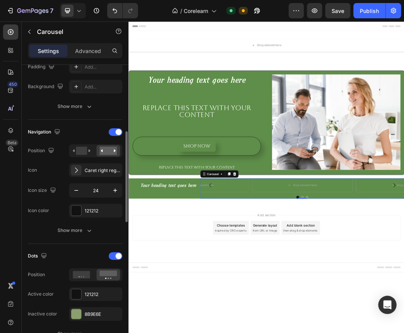
scroll to position [0, 0]
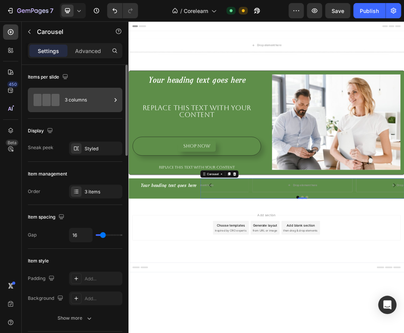
click at [78, 102] on div "3 columns" at bounding box center [88, 100] width 46 height 18
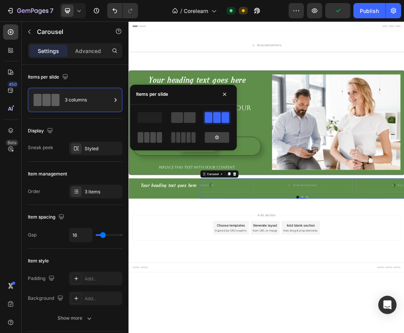
click at [150, 139] on span at bounding box center [153, 137] width 6 height 11
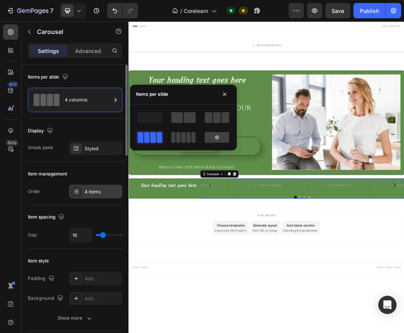
click at [84, 192] on div "4 items" at bounding box center [95, 191] width 53 height 14
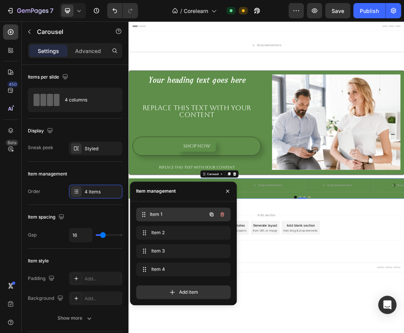
click at [170, 211] on span "Item 1" at bounding box center [178, 214] width 56 height 7
click at [143, 214] on icon at bounding box center [143, 213] width 1 height 1
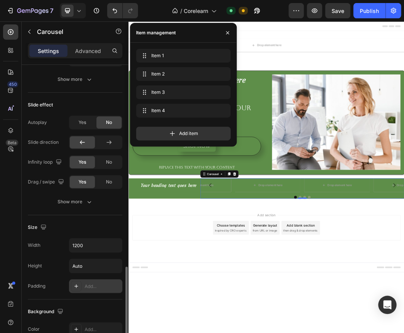
scroll to position [633, 0]
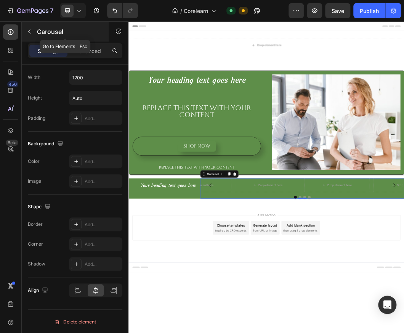
click at [30, 31] on icon "button" at bounding box center [29, 32] width 6 height 6
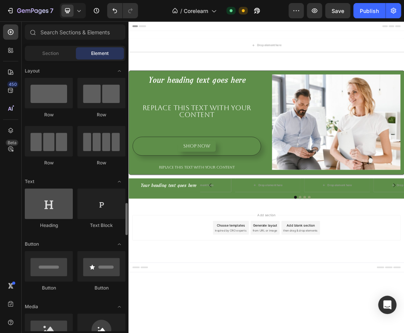
scroll to position [127, 0]
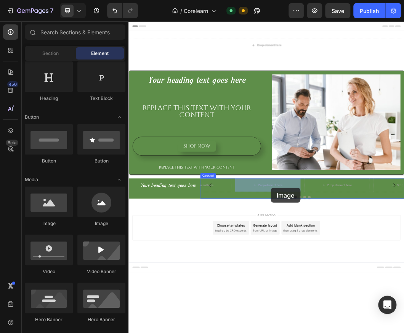
drag, startPoint x: 184, startPoint y: 228, endPoint x: 364, endPoint y: 297, distance: 193.3
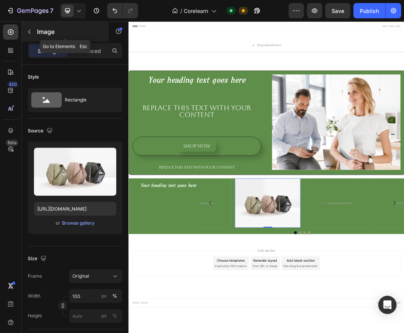
click at [33, 34] on button "button" at bounding box center [29, 32] width 12 height 12
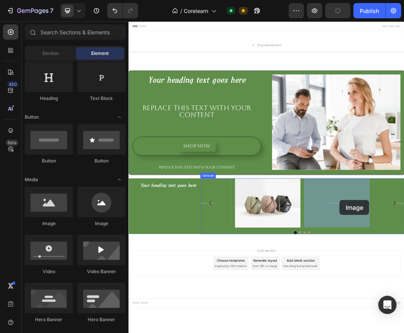
drag, startPoint x: 175, startPoint y: 226, endPoint x: 478, endPoint y: 317, distance: 316.6
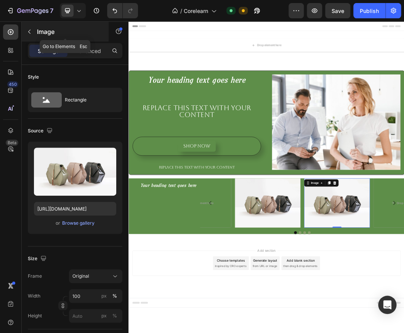
click at [29, 31] on icon "button" at bounding box center [29, 32] width 6 height 6
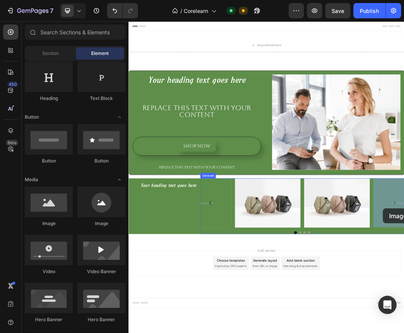
drag, startPoint x: 188, startPoint y: 222, endPoint x: 550, endPoint y: 331, distance: 378.4
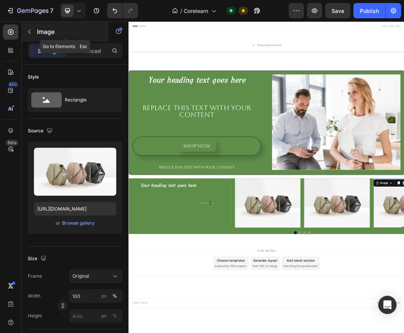
click at [30, 28] on button "button" at bounding box center [29, 32] width 12 height 12
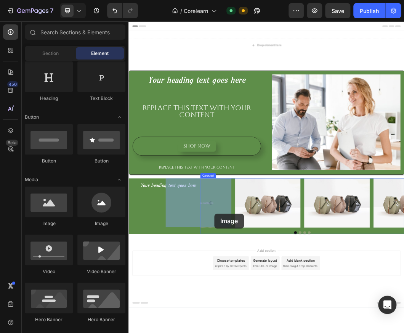
drag, startPoint x: 176, startPoint y: 233, endPoint x: 271, endPoint y: 340, distance: 142.7
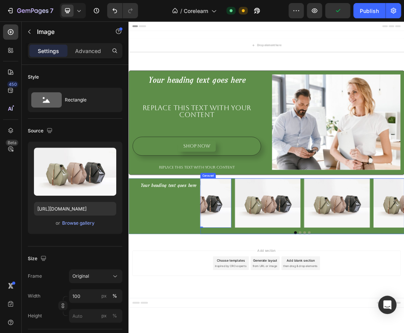
click at [273, 328] on button "Carousel Back Arrow" at bounding box center [263, 321] width 21 height 21
click at [362, 324] on img at bounding box center [359, 322] width 109 height 82
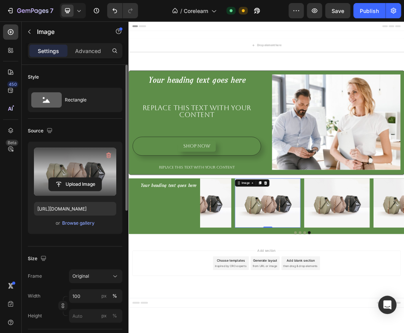
click at [62, 174] on label at bounding box center [75, 171] width 82 height 48
click at [62, 178] on input "file" at bounding box center [75, 184] width 53 height 13
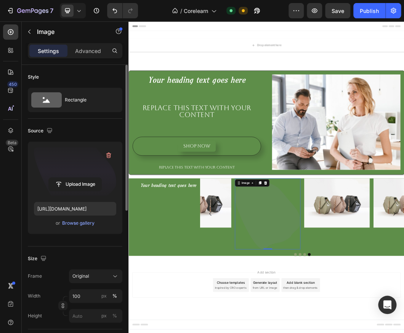
click at [61, 171] on label at bounding box center [75, 171] width 82 height 48
click at [61, 178] on input "file" at bounding box center [75, 184] width 53 height 13
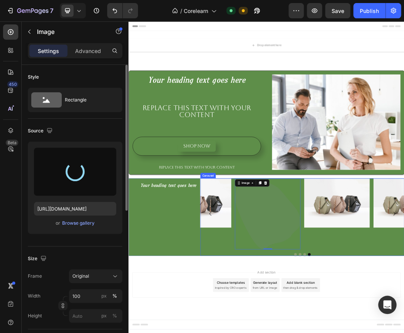
type input "https://cdn.shopify.com/s/files/1/0737/3691/3093/files/gempages_586271030784295…"
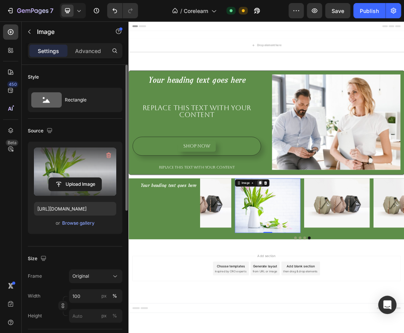
click at [345, 291] on div at bounding box center [346, 288] width 9 height 9
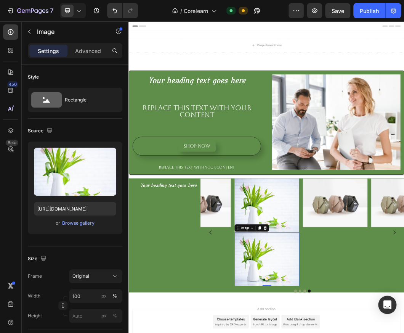
scroll to position [232, 0]
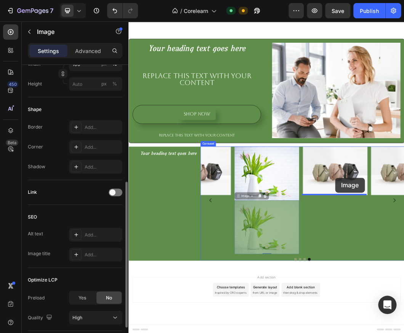
drag, startPoint x: 347, startPoint y: 402, endPoint x: 471, endPoint y: 280, distance: 174.0
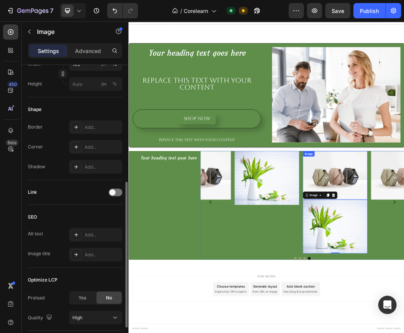
scroll to position [44, 0]
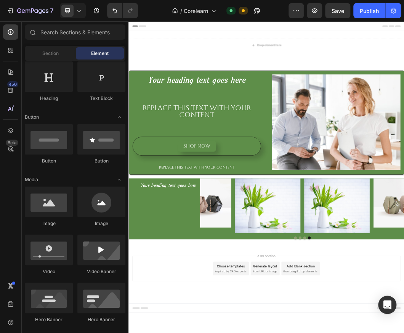
scroll to position [0, 0]
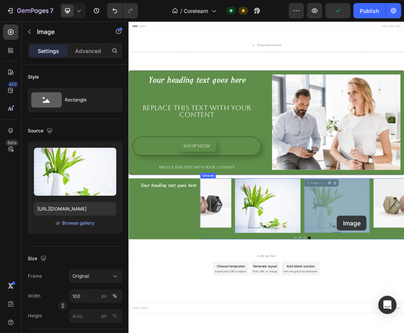
drag, startPoint x: 481, startPoint y: 334, endPoint x: 467, endPoint y: 343, distance: 17.3
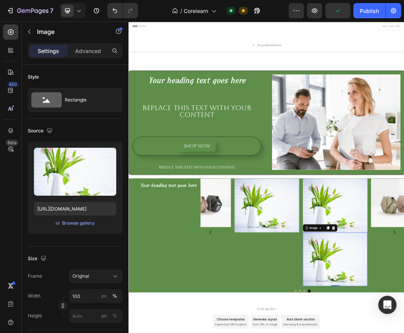
scroll to position [232, 0]
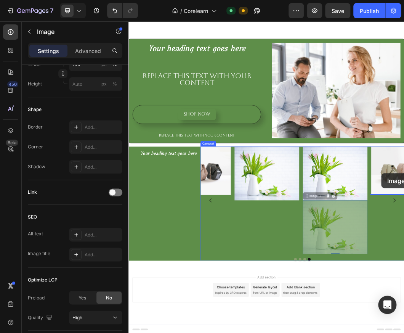
drag, startPoint x: 475, startPoint y: 391, endPoint x: 547, endPoint y: 273, distance: 138.5
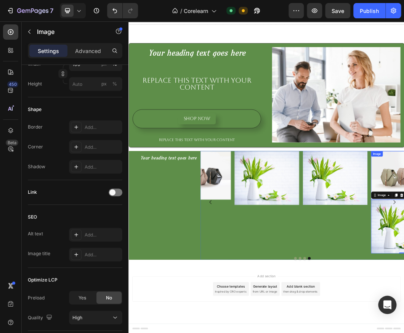
scroll to position [44, 0]
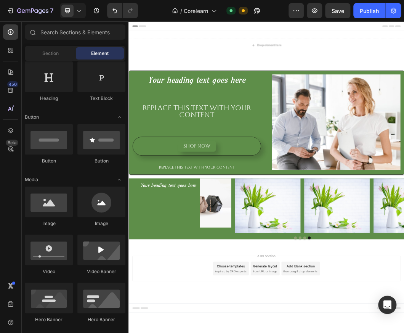
scroll to position [0, 0]
click at [351, 326] on img at bounding box center [359, 326] width 109 height 91
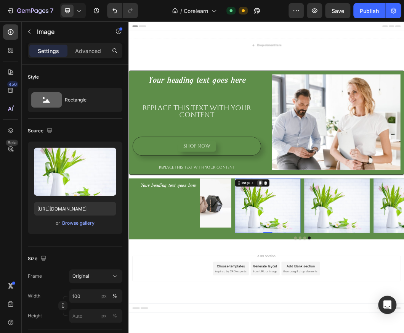
click at [347, 289] on icon at bounding box center [346, 288] width 4 height 5
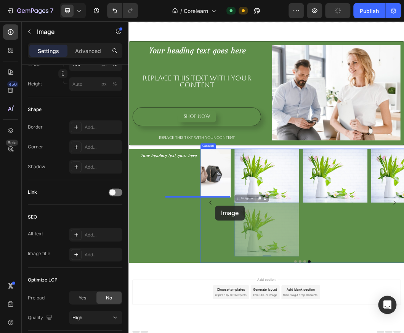
scroll to position [53, 0]
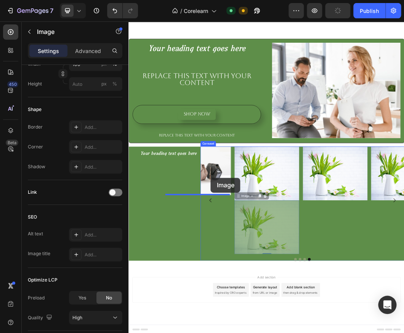
drag, startPoint x: 362, startPoint y: 402, endPoint x: 265, endPoint y: 280, distance: 155.3
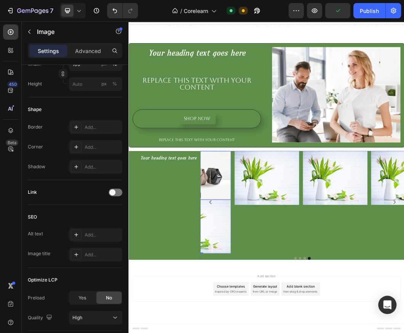
scroll to position [44, 0]
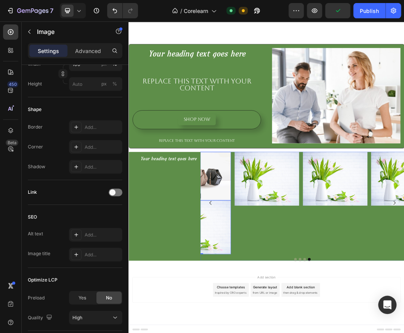
click at [266, 279] on img at bounding box center [243, 277] width 107 height 80
click at [281, 262] on img at bounding box center [243, 277] width 107 height 80
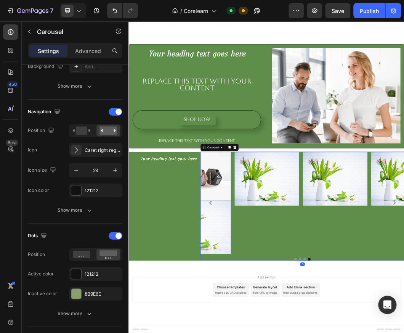
scroll to position [0, 0]
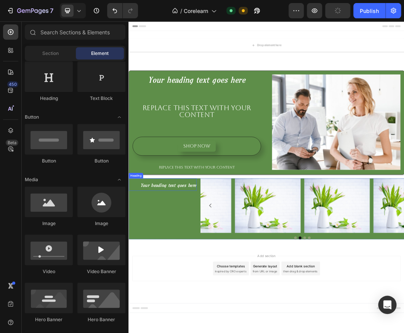
click at [211, 293] on span "Your heading text goes here" at bounding box center [194, 293] width 92 height 10
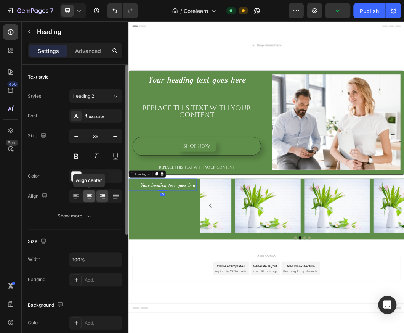
click at [90, 195] on icon at bounding box center [89, 196] width 8 height 8
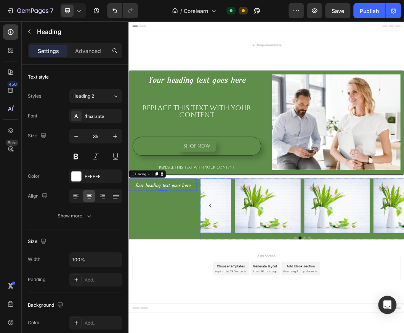
click at [263, 284] on img at bounding box center [244, 326] width 109 height 91
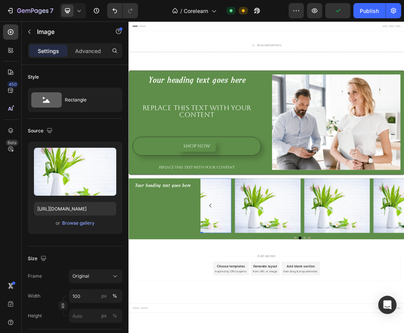
click at [265, 281] on img at bounding box center [244, 326] width 109 height 91
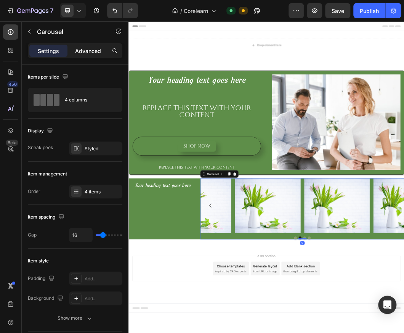
click at [92, 50] on p "Advanced" at bounding box center [88, 51] width 26 height 8
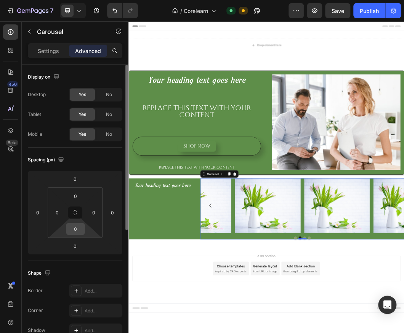
click at [73, 226] on input "0" at bounding box center [75, 228] width 15 height 11
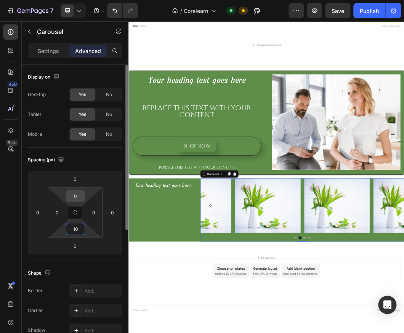
type input "10"
click at [77, 198] on input "0" at bounding box center [75, 195] width 15 height 11
type input "10"
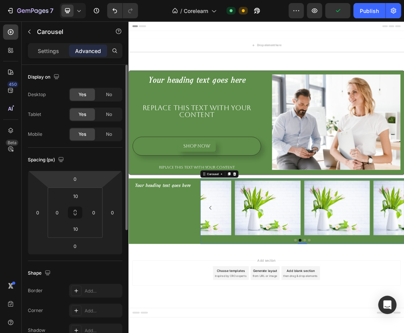
click at [88, 0] on html "7 Version history / Corelearn Default Need republishing Preview Publish 450 Bet…" at bounding box center [202, 0] width 404 height 0
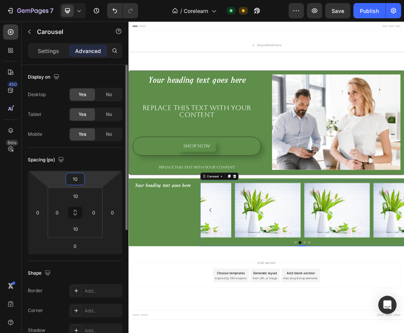
type input "1"
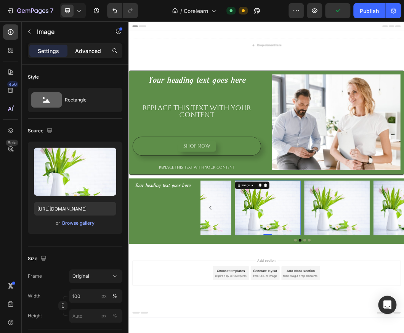
click at [88, 46] on div "Advanced" at bounding box center [88, 51] width 38 height 12
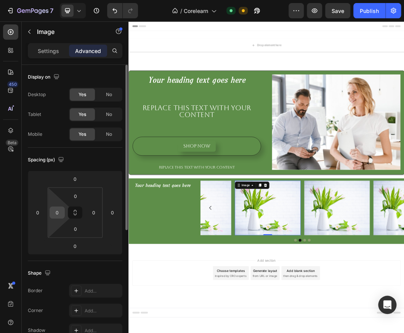
click at [57, 214] on input "0" at bounding box center [56, 211] width 11 height 11
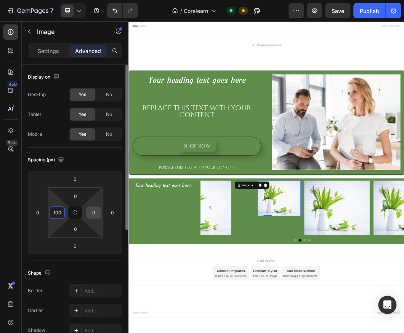
type input "100"
click at [91, 213] on input "0" at bounding box center [93, 211] width 11 height 11
type input "1"
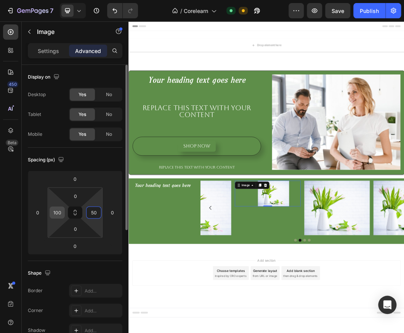
type input "50"
click at [58, 211] on input "100" at bounding box center [56, 211] width 11 height 11
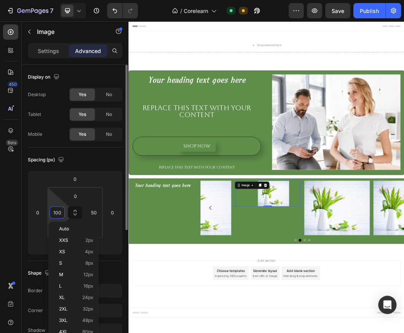
click at [58, 211] on input "100" at bounding box center [56, 211] width 11 height 11
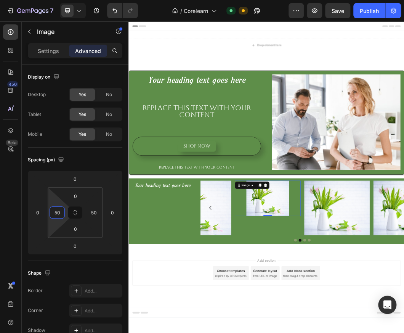
type input "50"
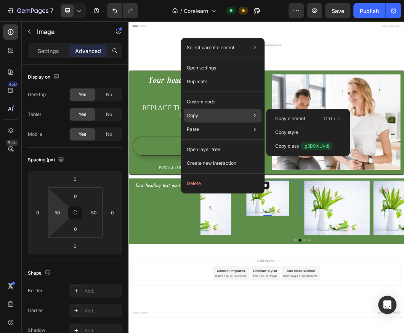
click at [190, 117] on p "Copy" at bounding box center [192, 115] width 11 height 7
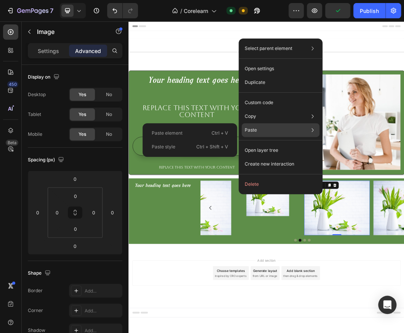
click at [202, 147] on p "Ctrl + Shift + V" at bounding box center [212, 147] width 32 height 8
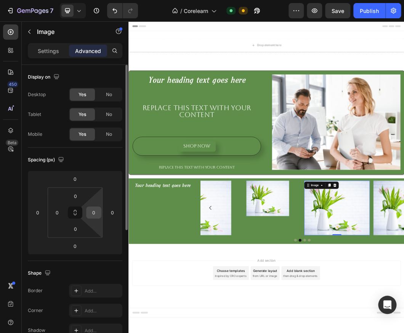
click at [95, 216] on input "0" at bounding box center [93, 211] width 11 height 11
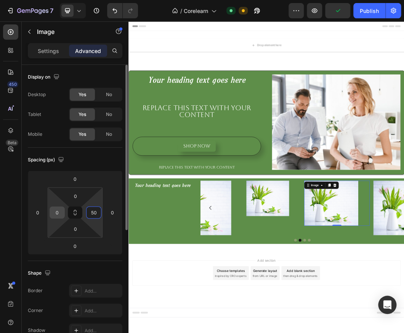
type input "50"
click at [58, 214] on input "0" at bounding box center [56, 211] width 11 height 11
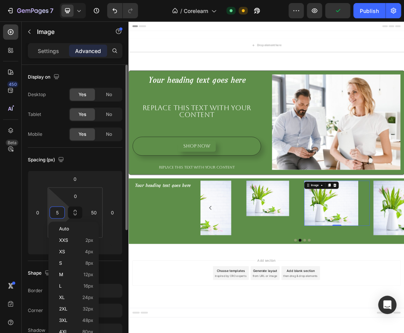
type input "50"
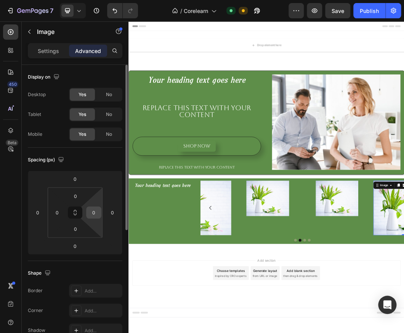
click at [101, 216] on div "0" at bounding box center [93, 212] width 15 height 12
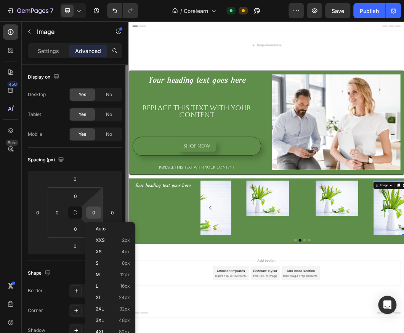
click at [88, 216] on input "0" at bounding box center [93, 211] width 11 height 11
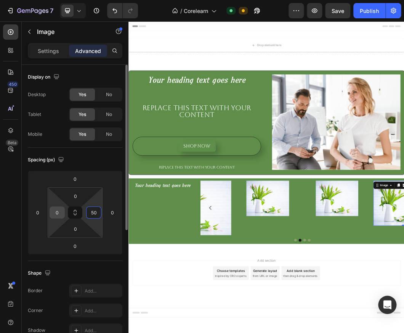
type input "50"
click at [54, 211] on input "0" at bounding box center [56, 211] width 11 height 11
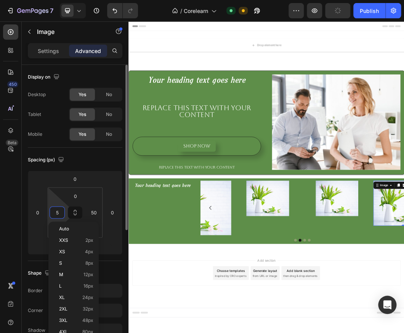
type input "50"
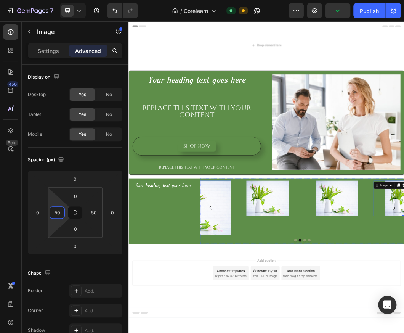
click at [282, 328] on img at bounding box center [244, 330] width 109 height 91
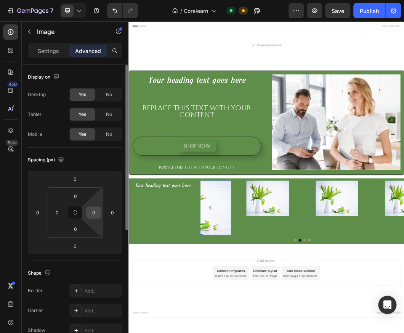
click at [95, 211] on input "0" at bounding box center [93, 211] width 11 height 11
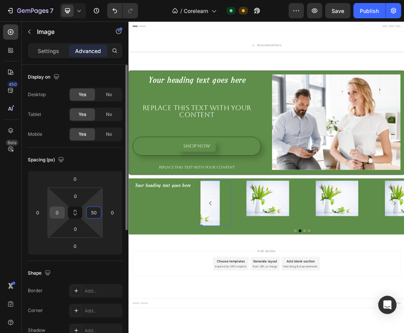
type input "50"
click at [54, 209] on input "0" at bounding box center [56, 211] width 11 height 11
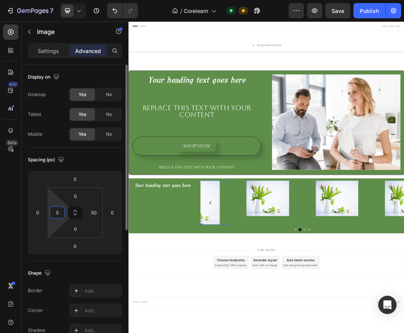
type input "50"
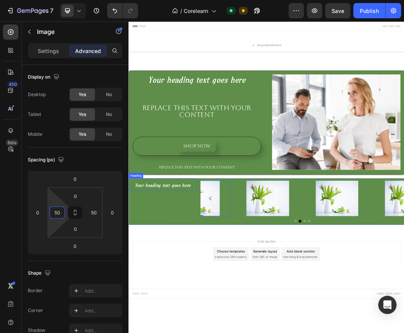
click at [200, 293] on span "Your heading text goes here" at bounding box center [185, 293] width 92 height 10
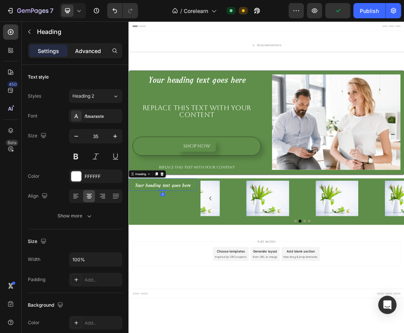
click at [88, 51] on p "Advanced" at bounding box center [88, 51] width 26 height 8
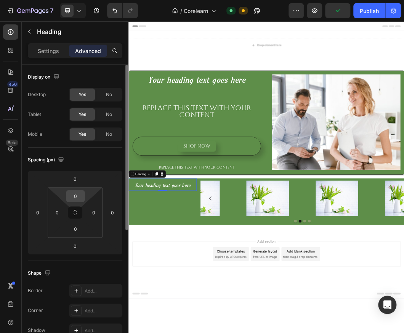
click at [74, 197] on input "0" at bounding box center [75, 195] width 15 height 11
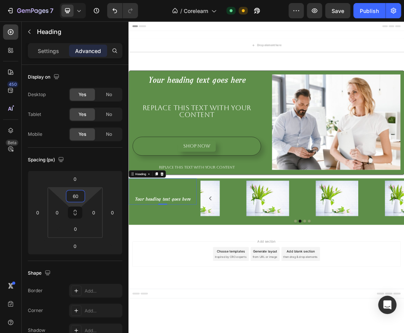
type input "60"
click at [175, 314] on span "Your heading text goes here" at bounding box center [185, 315] width 92 height 10
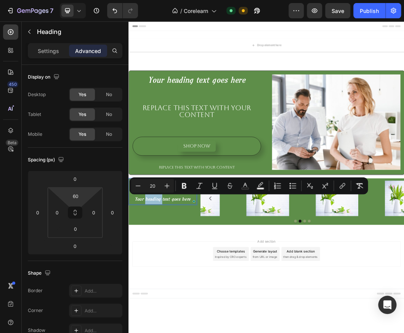
click at [175, 314] on span "Your heading text goes here" at bounding box center [185, 315] width 92 height 10
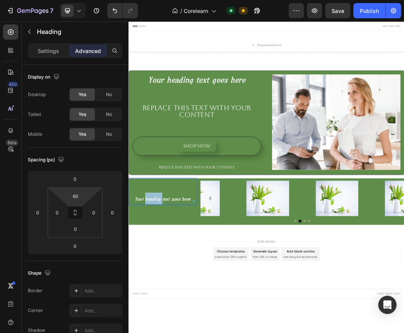
click at [175, 314] on span "Your heading text goes here" at bounding box center [185, 315] width 92 height 10
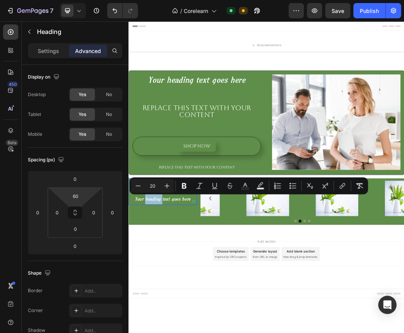
click at [175, 314] on span "Your heading text goes here" at bounding box center [185, 315] width 92 height 10
click at [188, 186] on button "Bold" at bounding box center [184, 186] width 14 height 14
click at [154, 183] on input "20" at bounding box center [152, 185] width 15 height 9
type input "30"
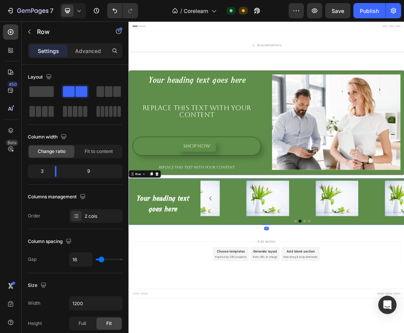
click at [242, 284] on div "⁠⁠⁠⁠⁠⁠⁠ Your heading text goes here Heading Image Image Image Image Carousel Ro…" at bounding box center [356, 319] width 457 height 77
click at [145, 272] on div "Row" at bounding box center [144, 273] width 13 height 7
click at [93, 51] on p "Advanced" at bounding box center [88, 51] width 26 height 8
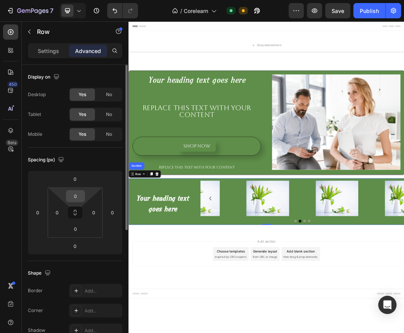
click at [74, 194] on input "0" at bounding box center [75, 195] width 15 height 11
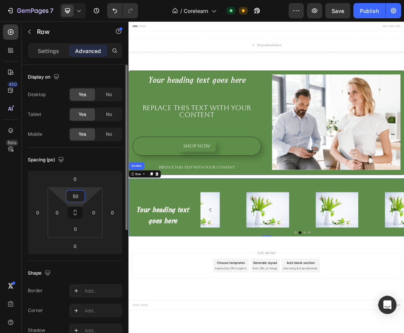
type input "500"
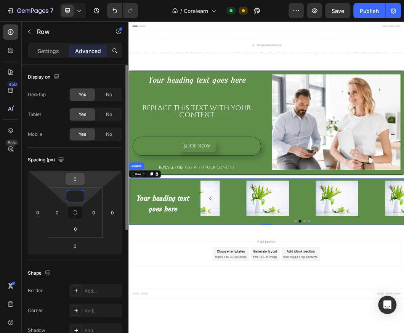
type input "0"
click at [82, 184] on div "0" at bounding box center [75, 179] width 19 height 12
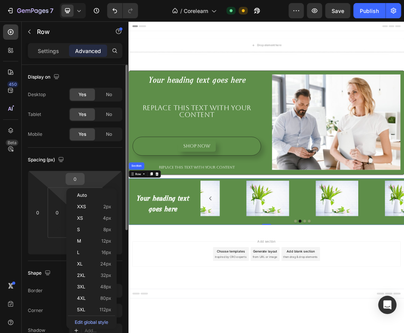
click at [78, 181] on input "0" at bounding box center [74, 178] width 15 height 11
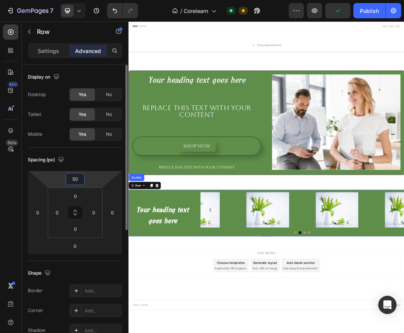
type input "5"
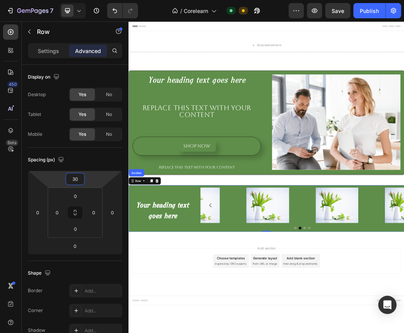
type input "30"
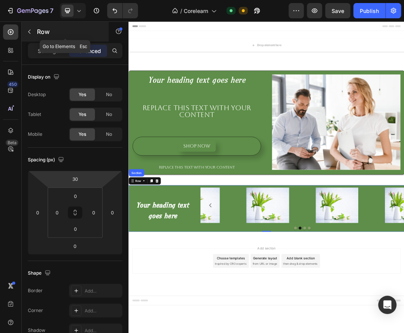
click at [30, 28] on button "button" at bounding box center [29, 32] width 12 height 12
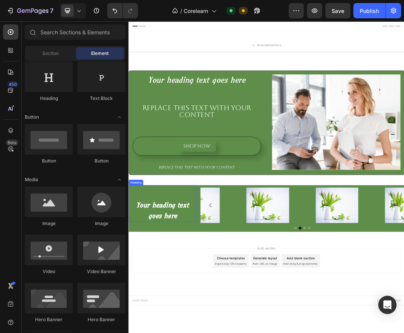
click at [191, 328] on p "⁠⁠⁠⁠⁠⁠⁠ Your heading text goes here" at bounding box center [184, 334] width 111 height 36
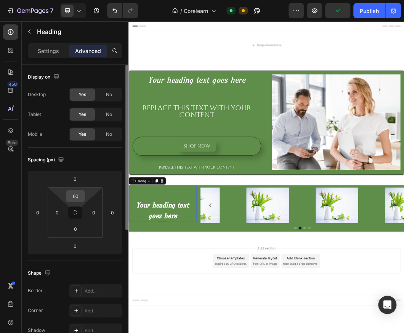
click at [73, 199] on input "60" at bounding box center [75, 195] width 15 height 11
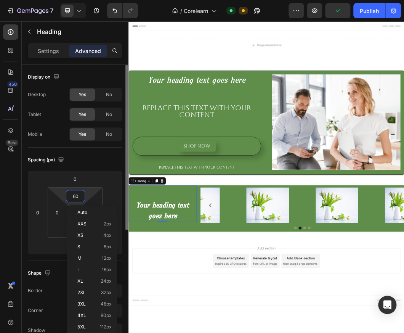
click at [73, 199] on input "60" at bounding box center [75, 195] width 15 height 11
type input "40"
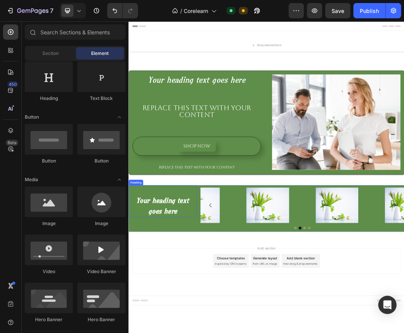
click at [179, 317] on strong "Your heading text goes here" at bounding box center [184, 326] width 87 height 33
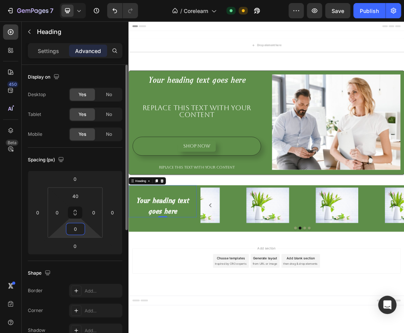
click at [73, 227] on input "0" at bounding box center [75, 228] width 15 height 11
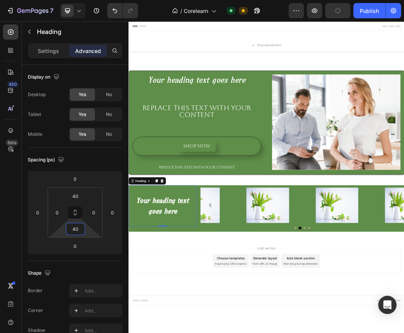
type input "40"
